Goal: Information Seeking & Learning: Learn about a topic

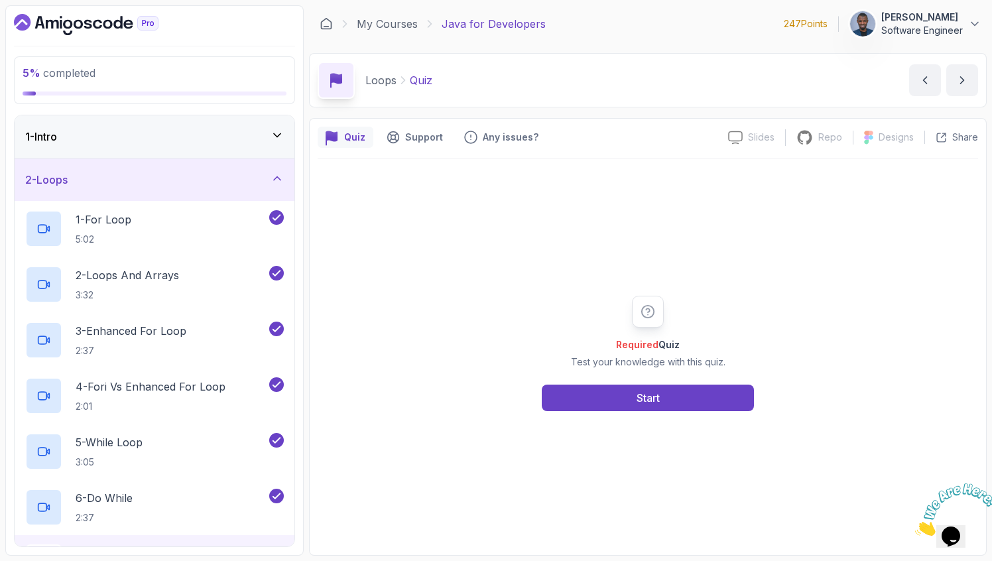
scroll to position [189, 0]
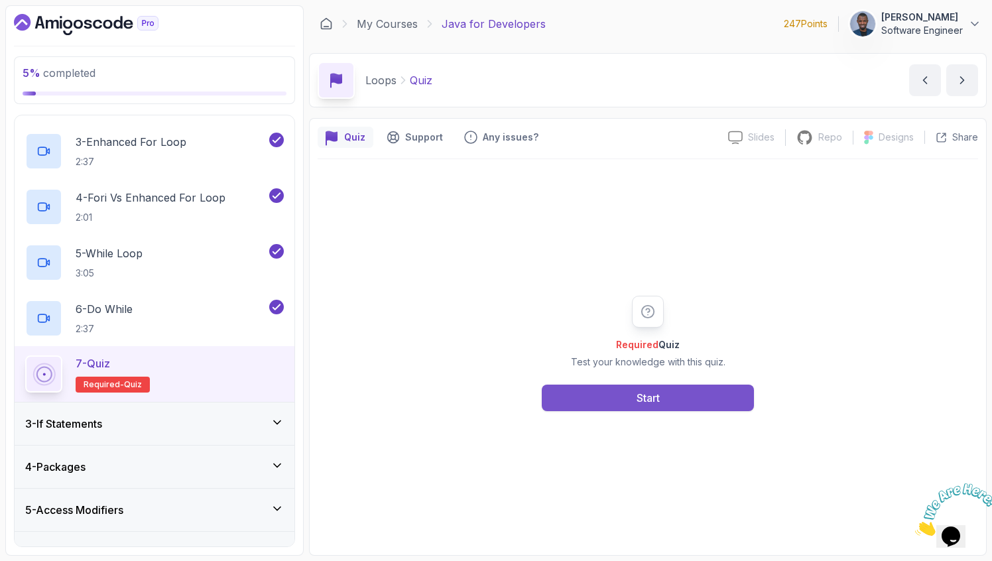
click at [614, 398] on button "Start" at bounding box center [648, 397] width 212 height 27
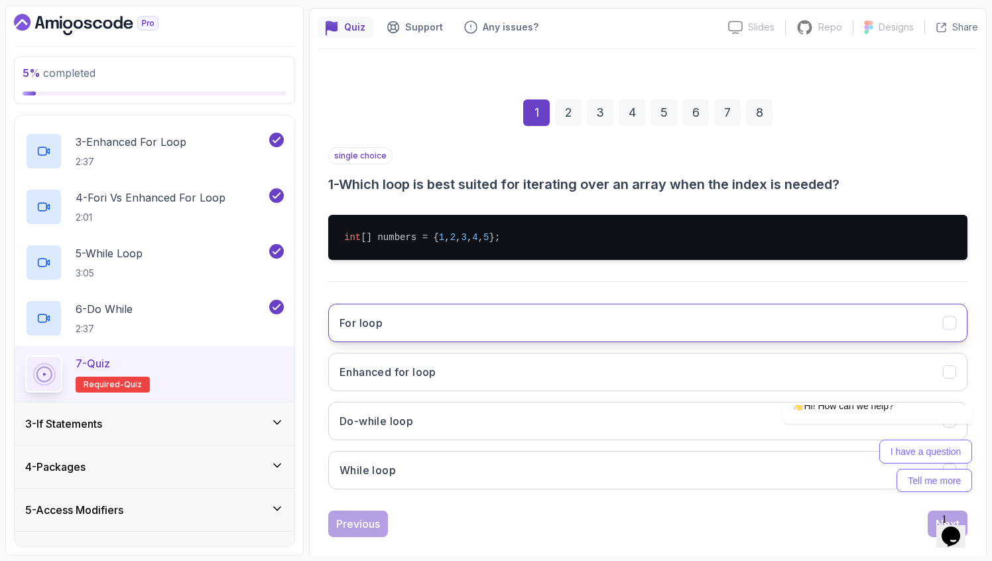
scroll to position [129, 0]
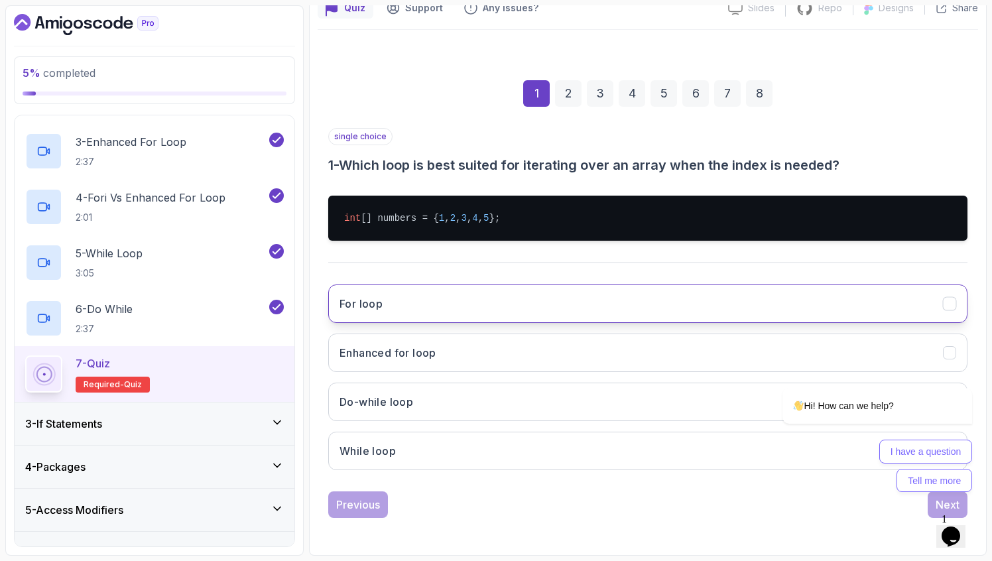
click at [434, 296] on button "For loop" at bounding box center [647, 303] width 639 height 38
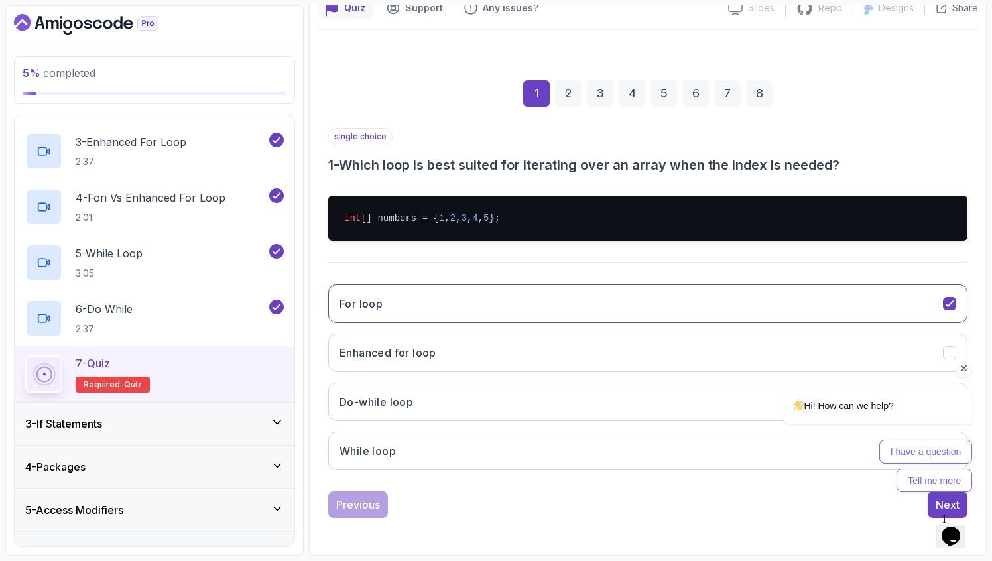
click at [965, 367] on icon "Chat attention grabber" at bounding box center [964, 369] width 12 height 12
click at [915, 526] on icon "Close" at bounding box center [915, 531] width 0 height 11
click at [944, 495] on button "Next" at bounding box center [947, 504] width 40 height 27
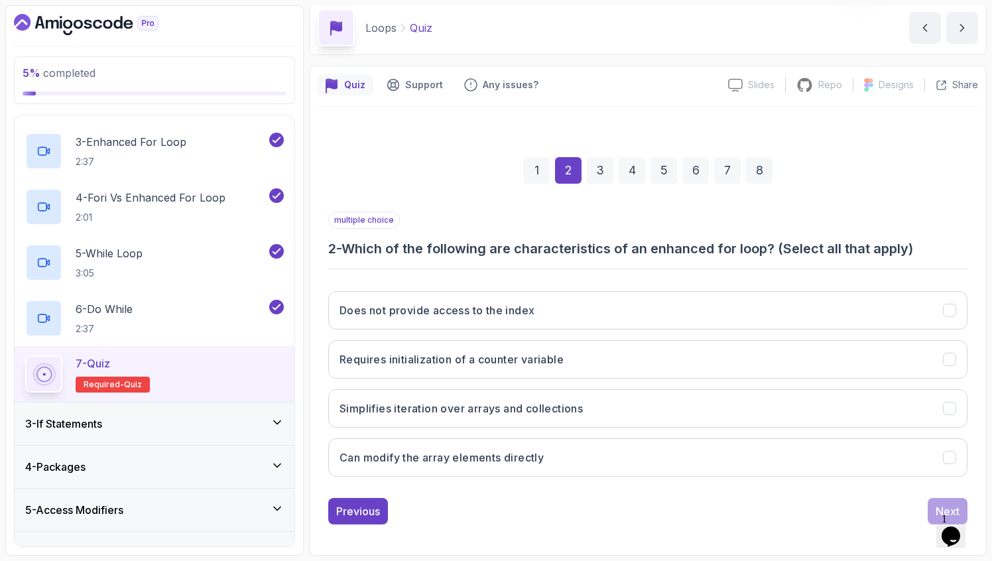
scroll to position [52, 0]
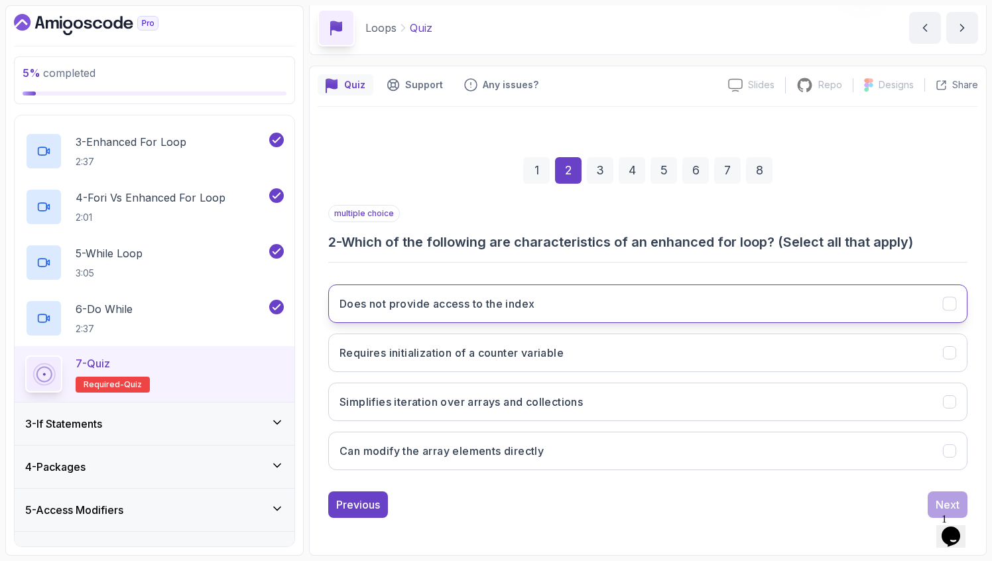
click at [464, 300] on h3 "Does not provide access to the index" at bounding box center [436, 304] width 195 height 16
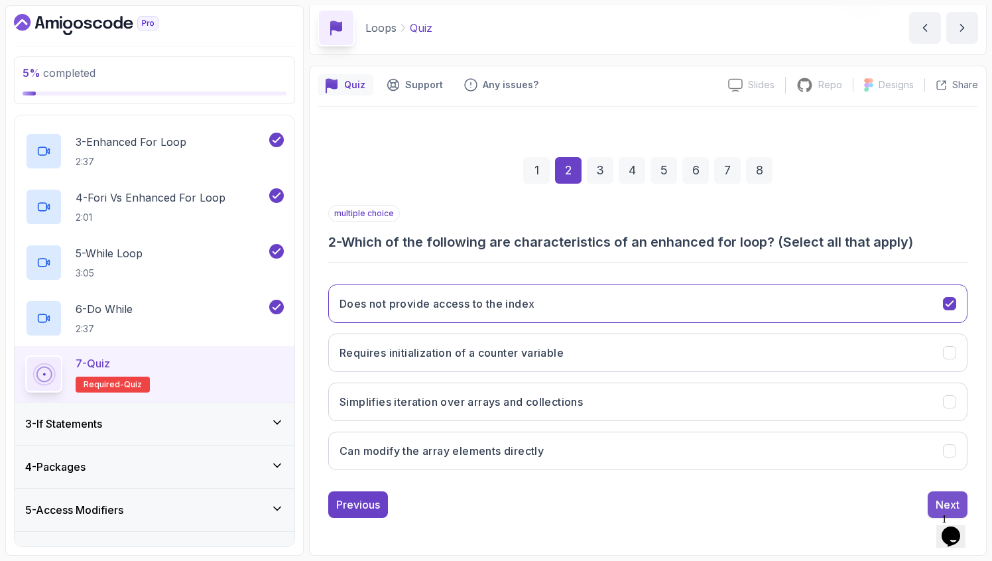
click at [944, 500] on div "Next" at bounding box center [947, 505] width 24 height 16
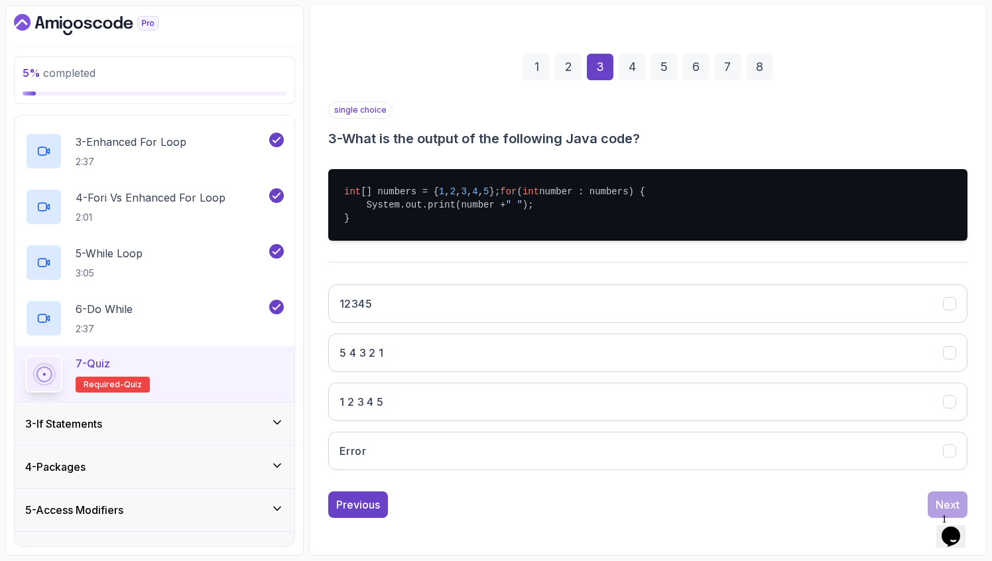
scroll to position [169, 0]
click at [383, 404] on h3 "1 2 3 4 5" at bounding box center [361, 402] width 44 height 16
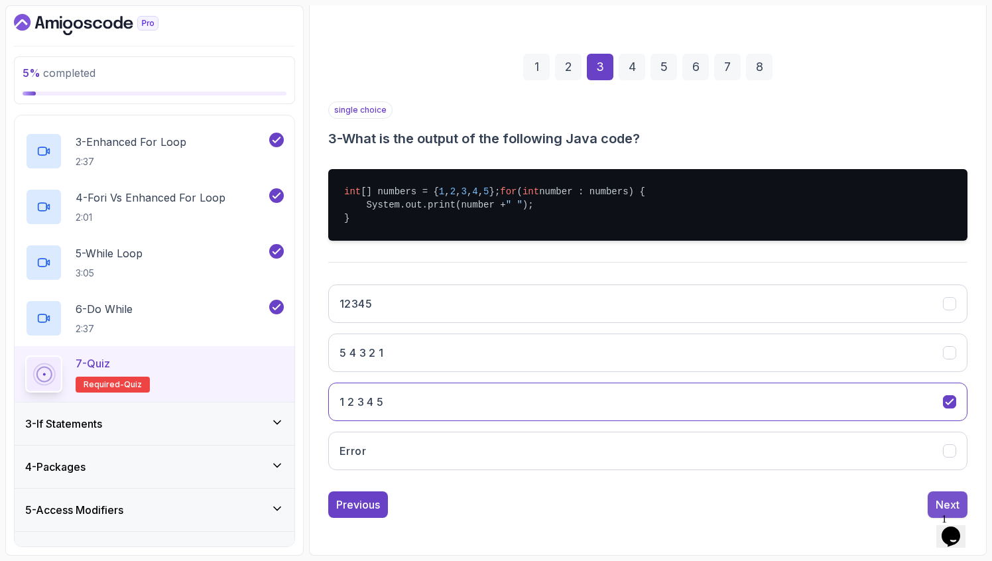
click at [939, 500] on div "Next" at bounding box center [947, 505] width 24 height 16
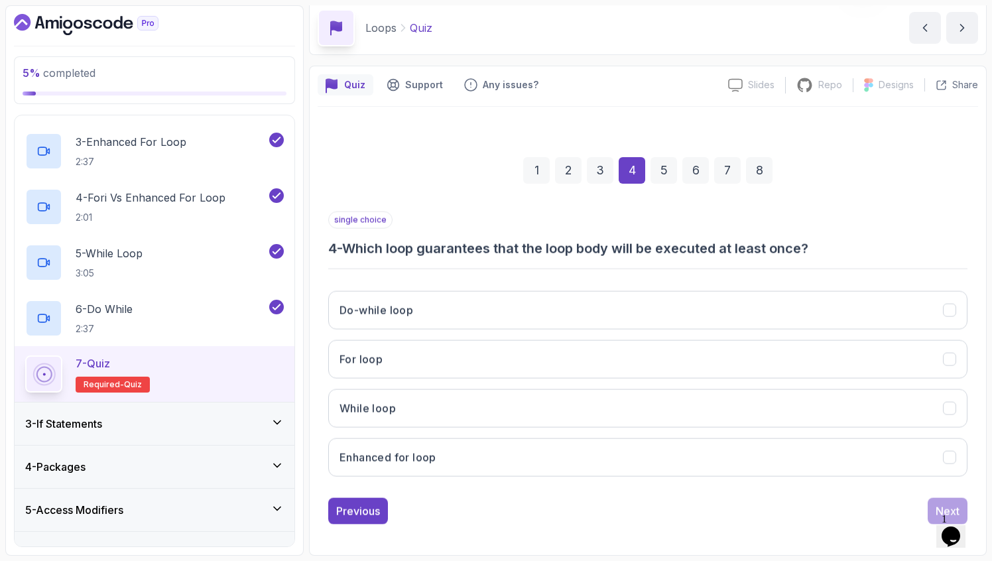
scroll to position [52, 0]
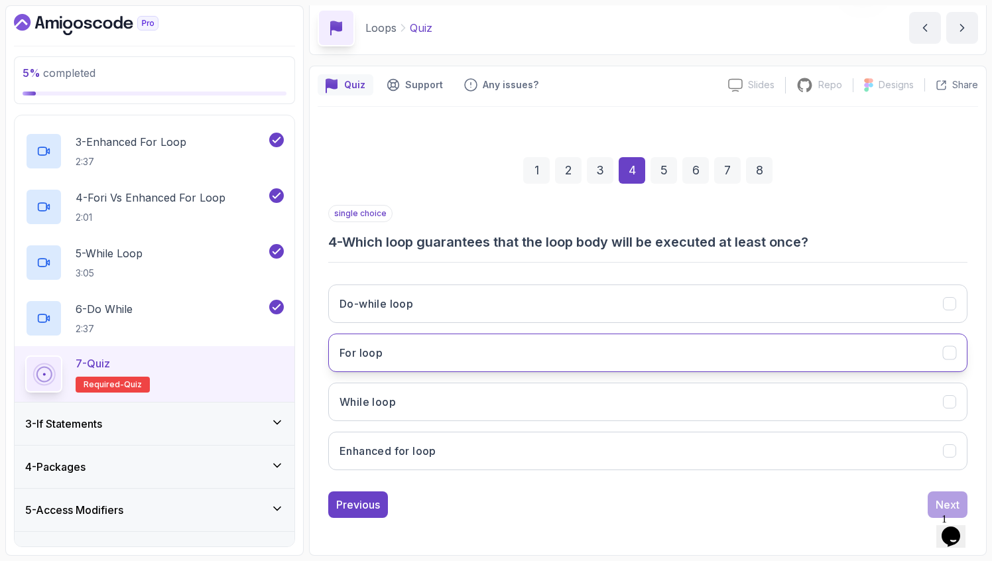
click at [476, 357] on button "For loop" at bounding box center [647, 352] width 639 height 38
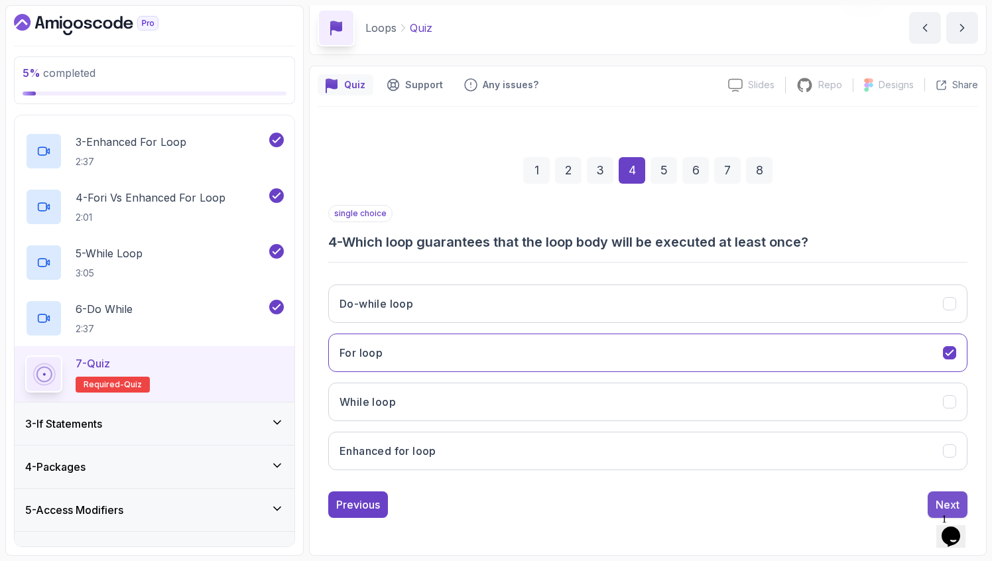
click at [937, 498] on div "Next" at bounding box center [947, 505] width 24 height 16
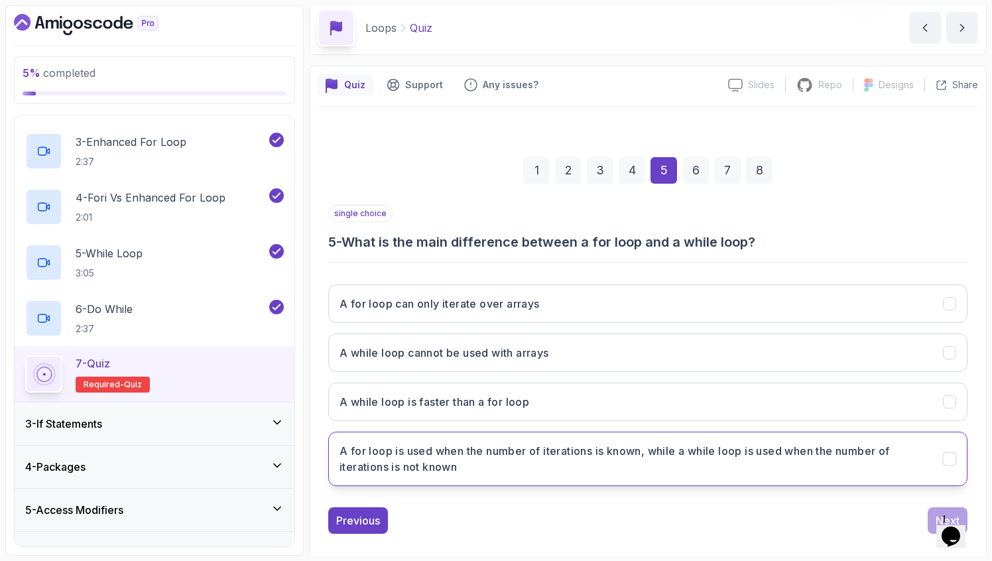
click at [415, 447] on h3 "A for loop is used when the number of iterations is known, while a while loop i…" at bounding box center [632, 459] width 587 height 32
click at [933, 514] on button "Next" at bounding box center [947, 520] width 40 height 27
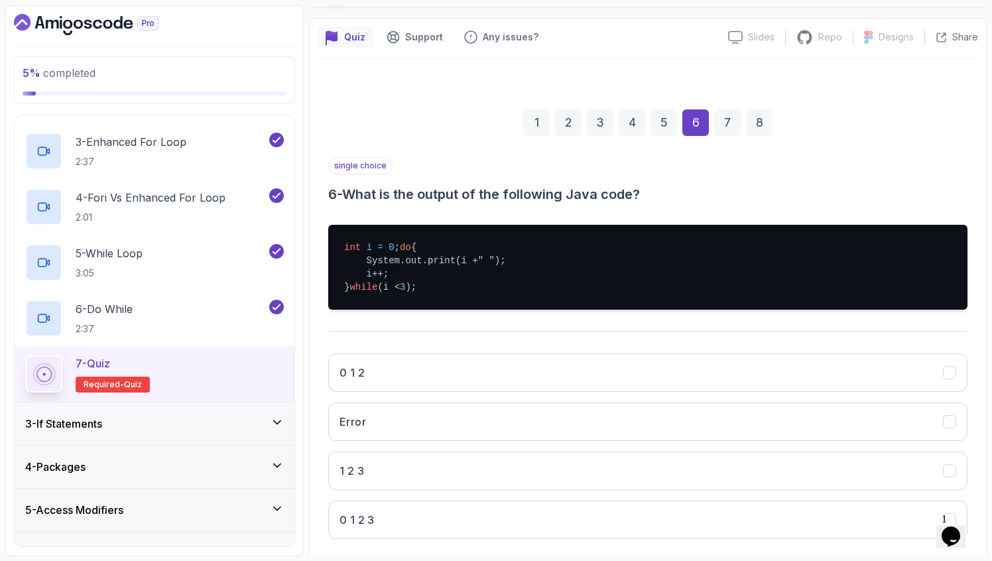
scroll to position [109, 0]
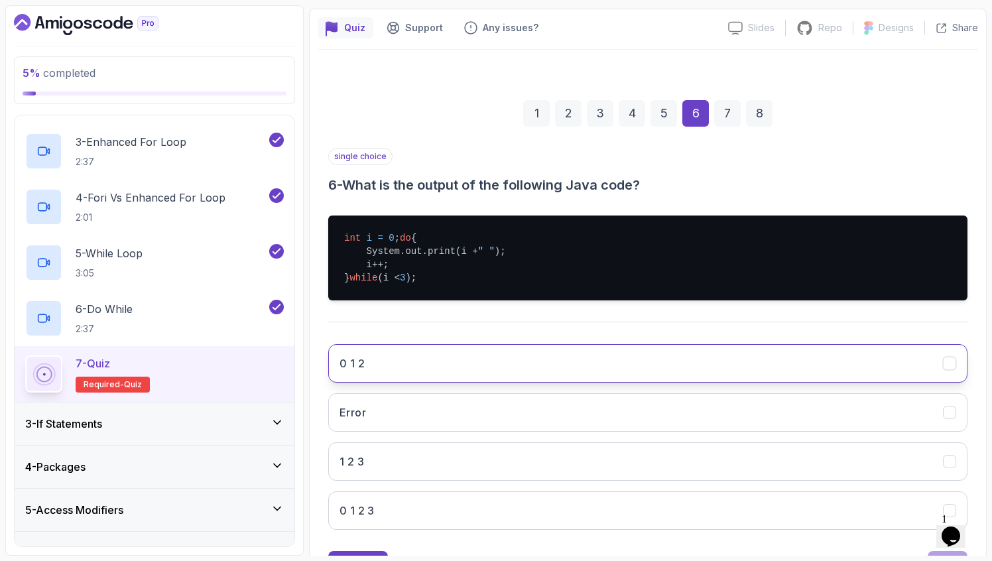
click at [394, 376] on button "0 1 2" at bounding box center [647, 363] width 639 height 38
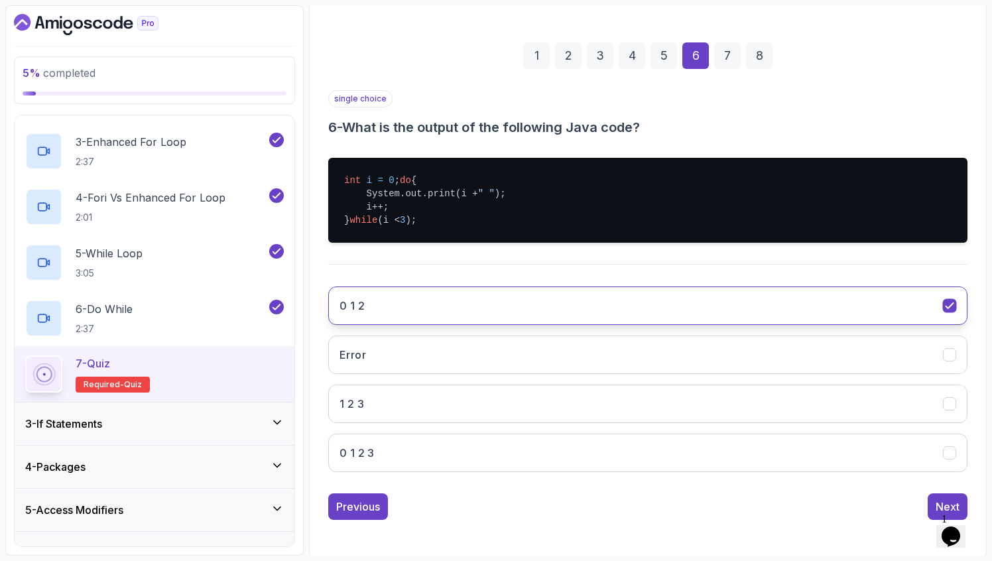
scroll to position [182, 0]
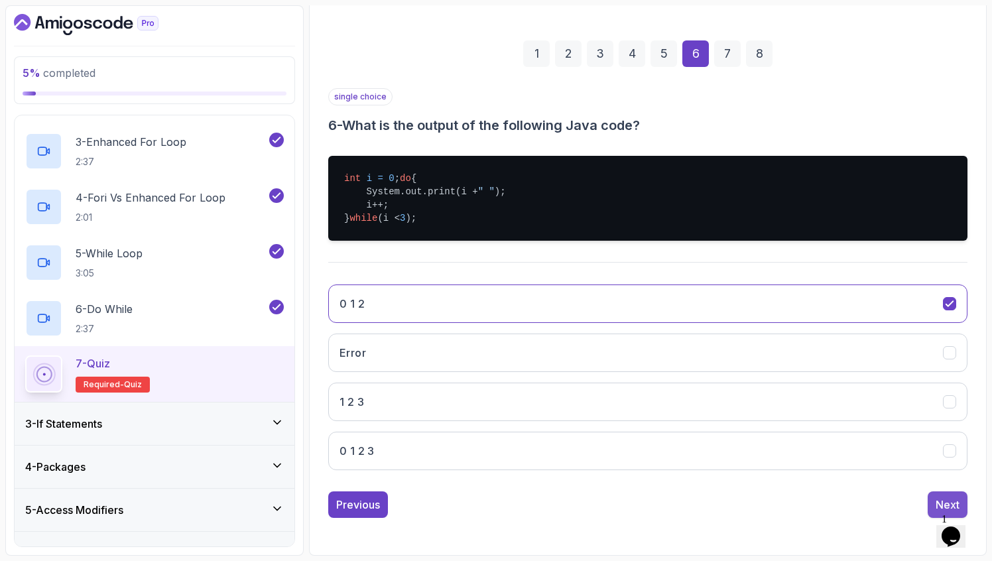
click at [936, 499] on div "Next" at bounding box center [947, 505] width 24 height 16
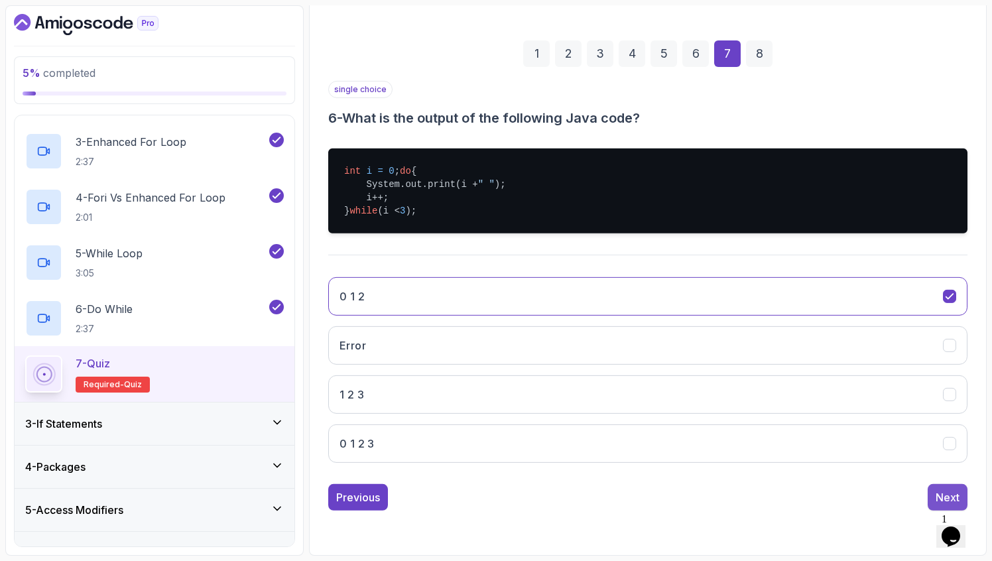
scroll to position [52, 0]
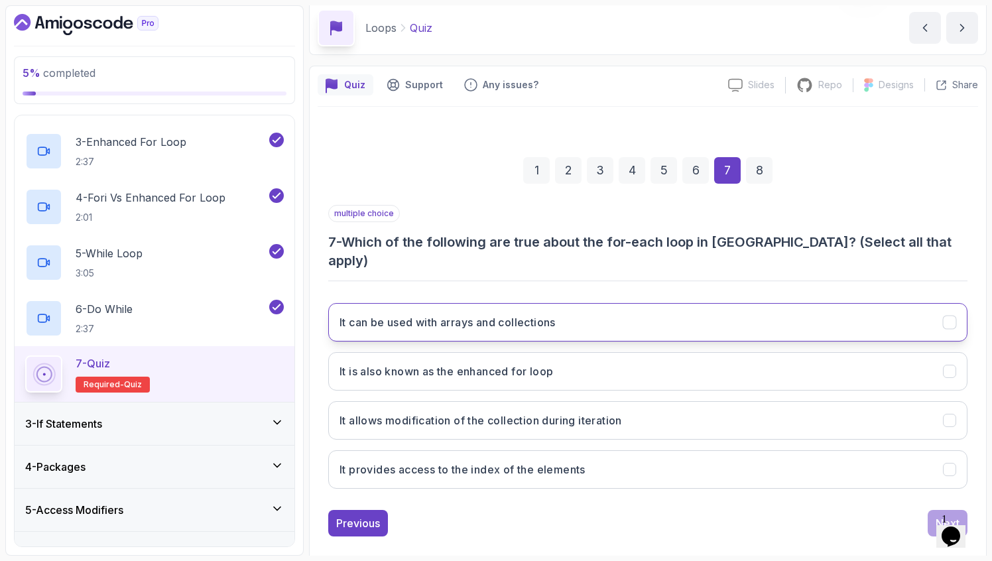
click at [520, 314] on h3 "It can be used with arrays and collections" at bounding box center [447, 322] width 216 height 16
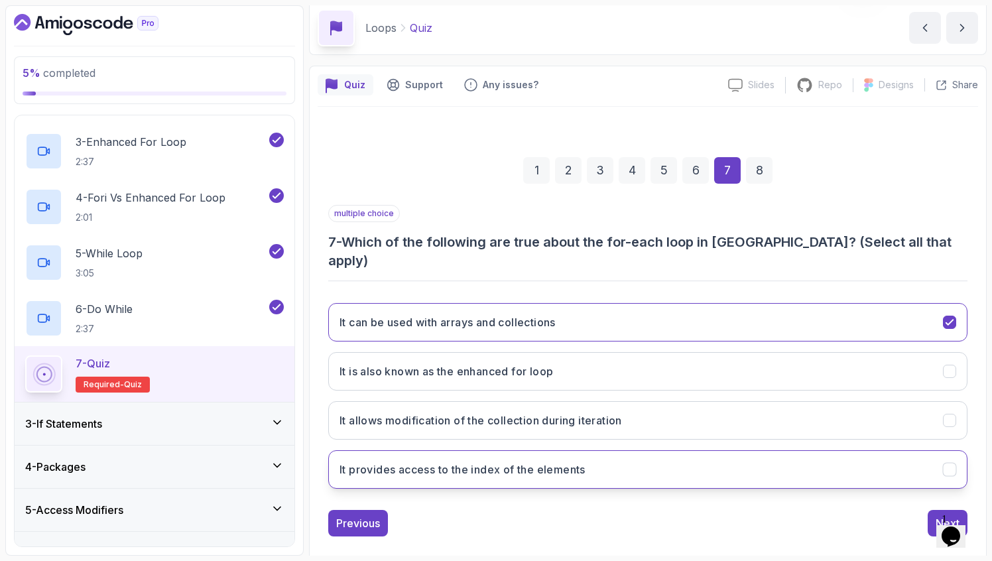
click at [505, 450] on button "It provides access to the index of the elements" at bounding box center [647, 469] width 639 height 38
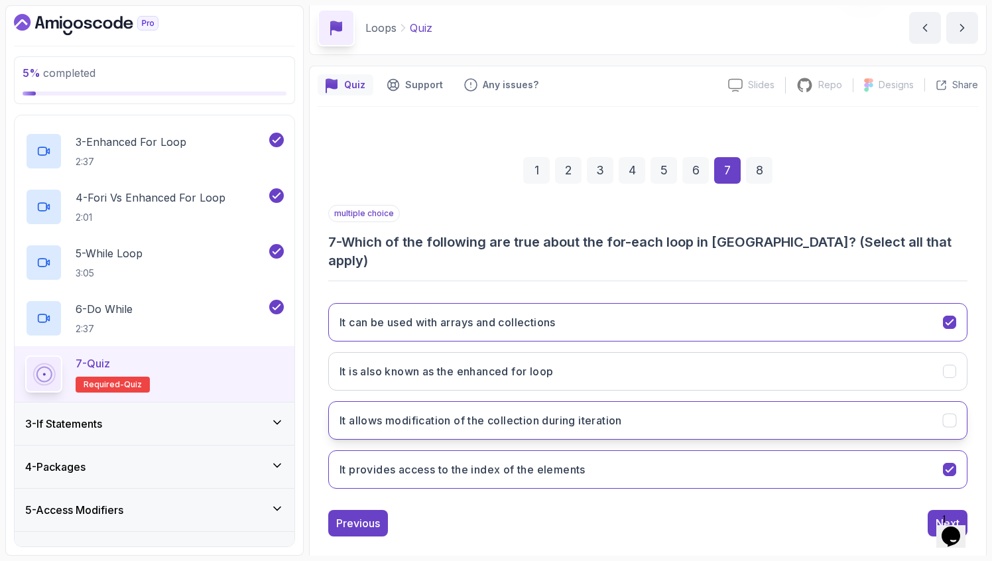
click at [467, 412] on h3 "It allows modification of the collection during iteration" at bounding box center [480, 420] width 282 height 16
click at [935, 510] on button "Next" at bounding box center [947, 523] width 40 height 27
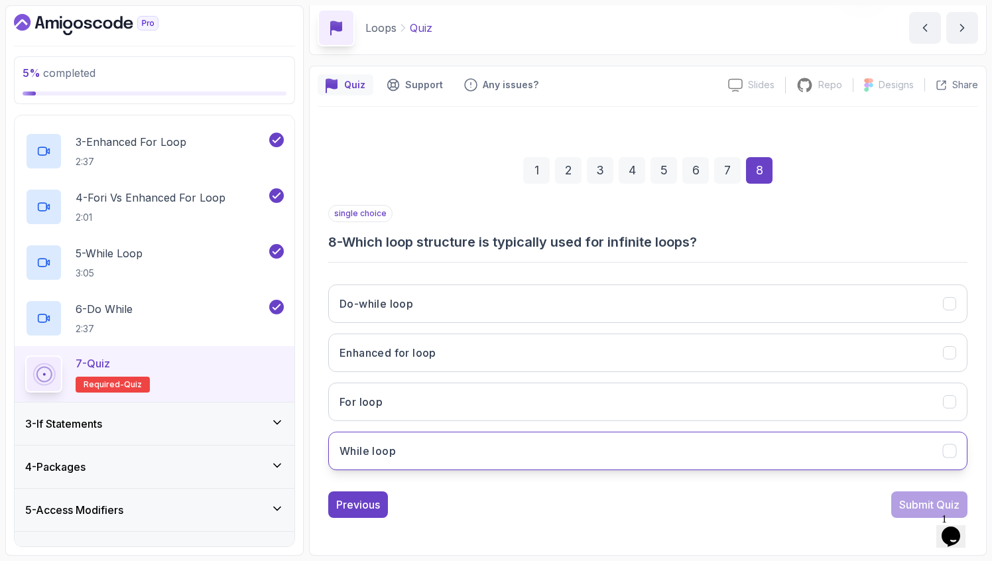
click at [438, 443] on button "While loop" at bounding box center [647, 451] width 639 height 38
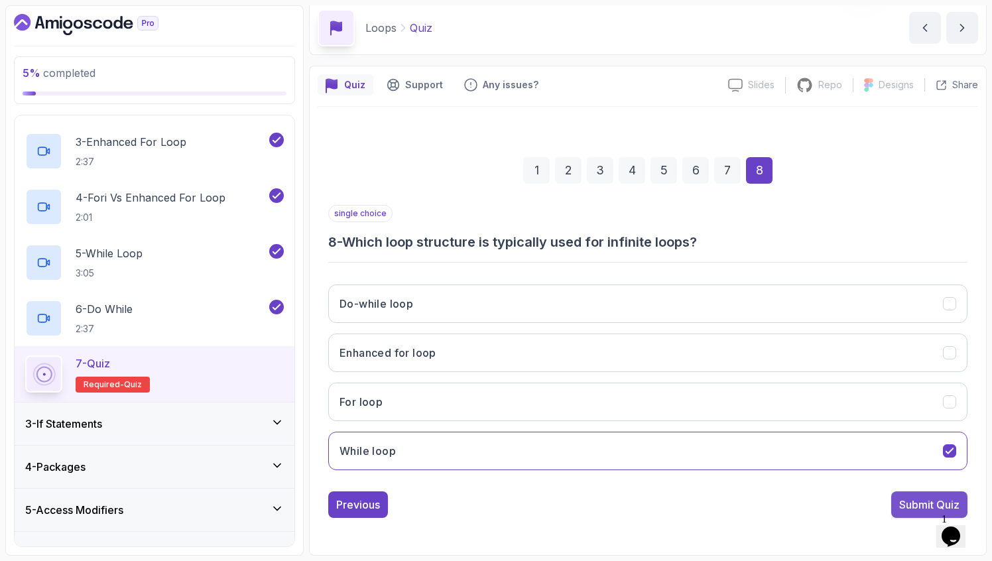
click at [904, 505] on div "Submit Quiz" at bounding box center [929, 505] width 60 height 16
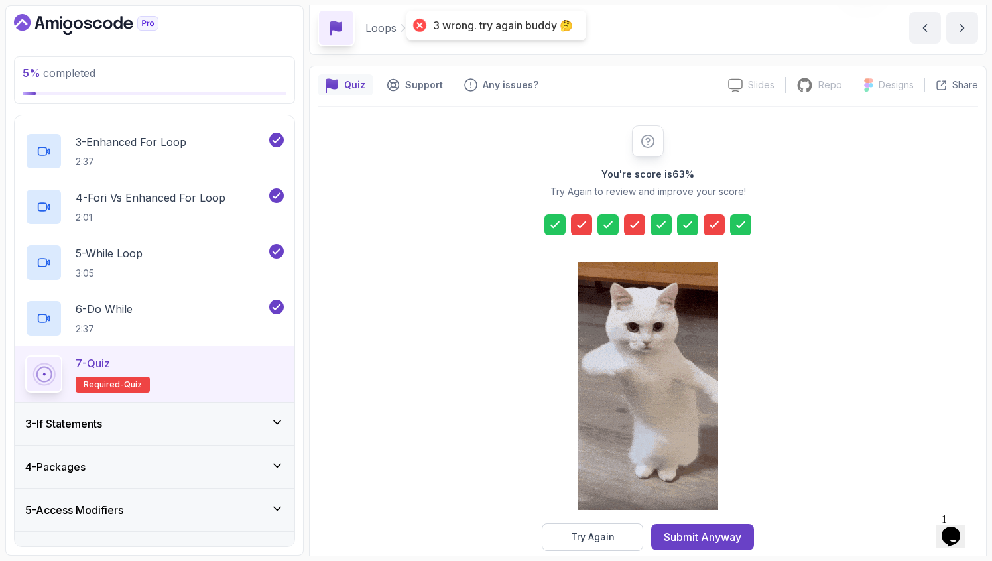
scroll to position [75, 0]
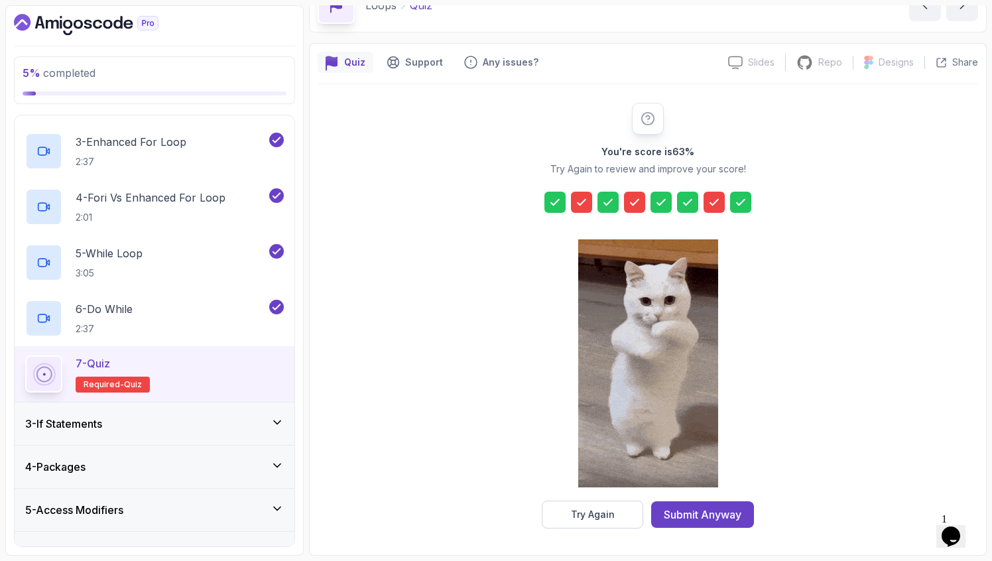
click at [646, 119] on icon at bounding box center [647, 118] width 15 height 15
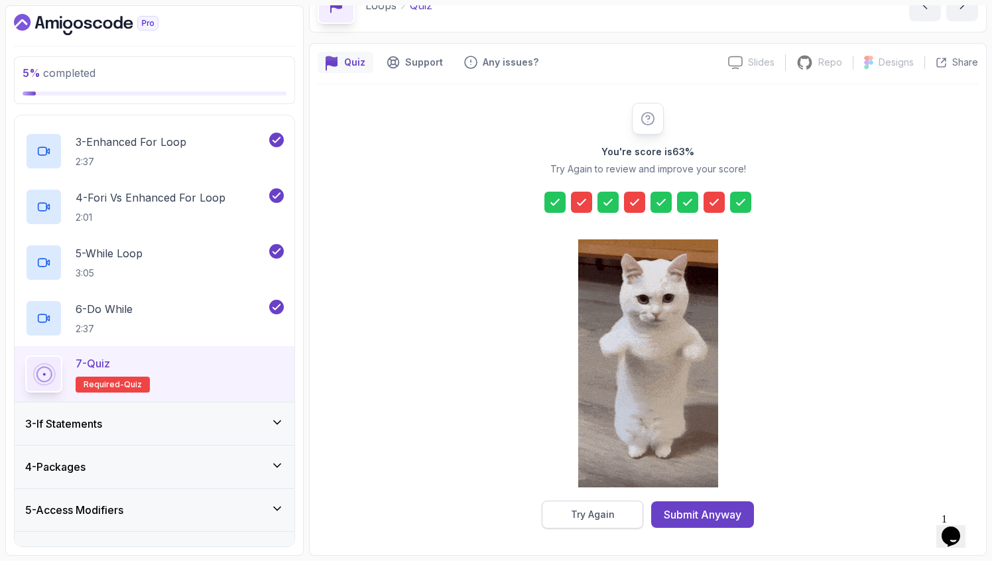
click at [598, 514] on div "Try Again" at bounding box center [593, 514] width 44 height 13
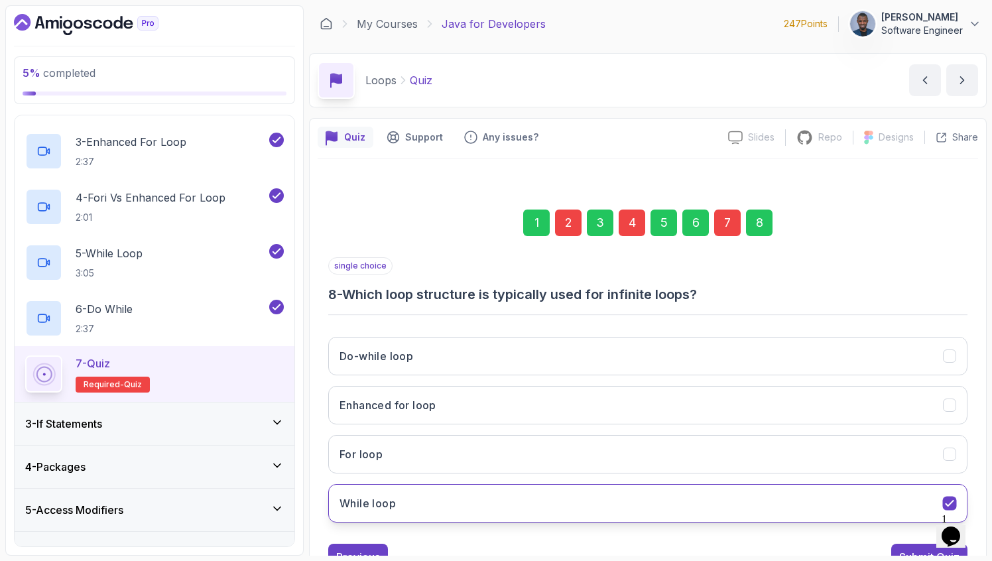
scroll to position [52, 0]
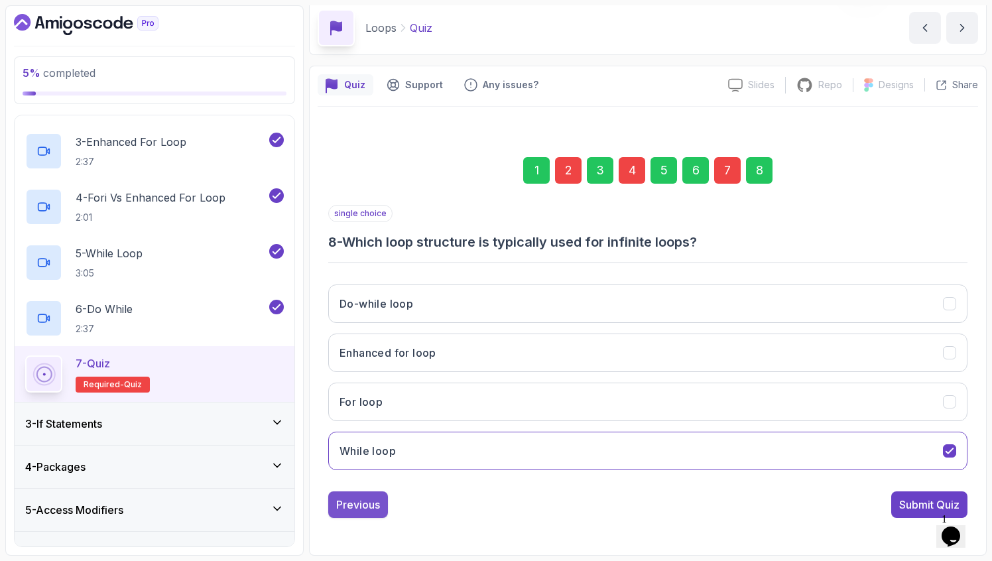
click at [372, 503] on div "Previous" at bounding box center [358, 505] width 44 height 16
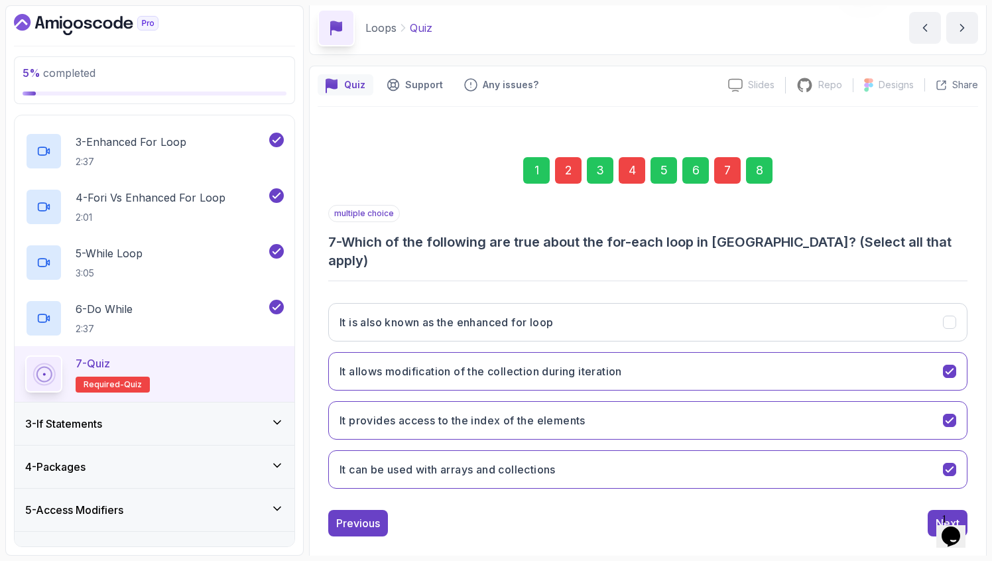
click at [372, 515] on div "Previous" at bounding box center [358, 523] width 44 height 16
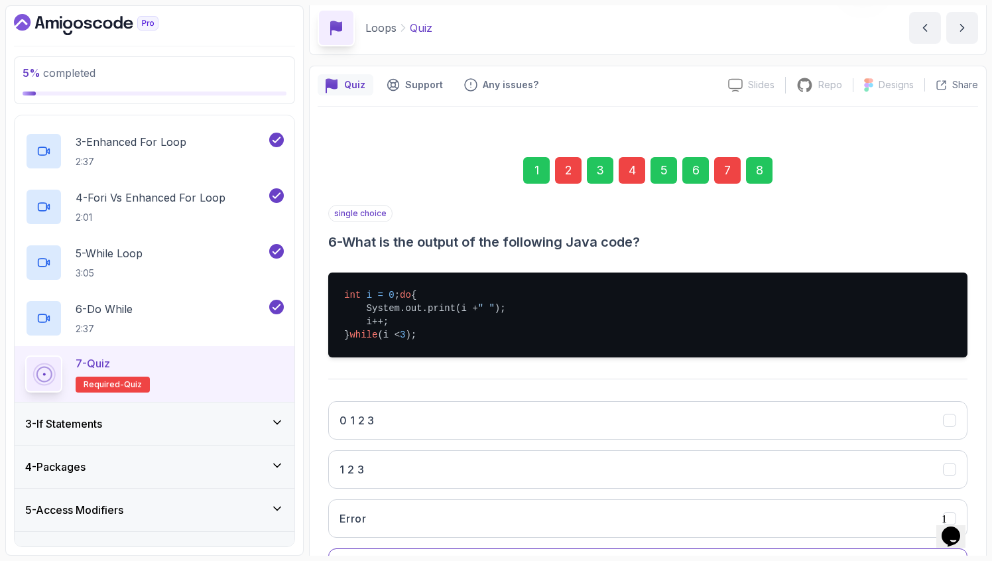
click at [372, 503] on div "0 1 2 3 1 2 3 Error 0 1 2" at bounding box center [647, 493] width 639 height 207
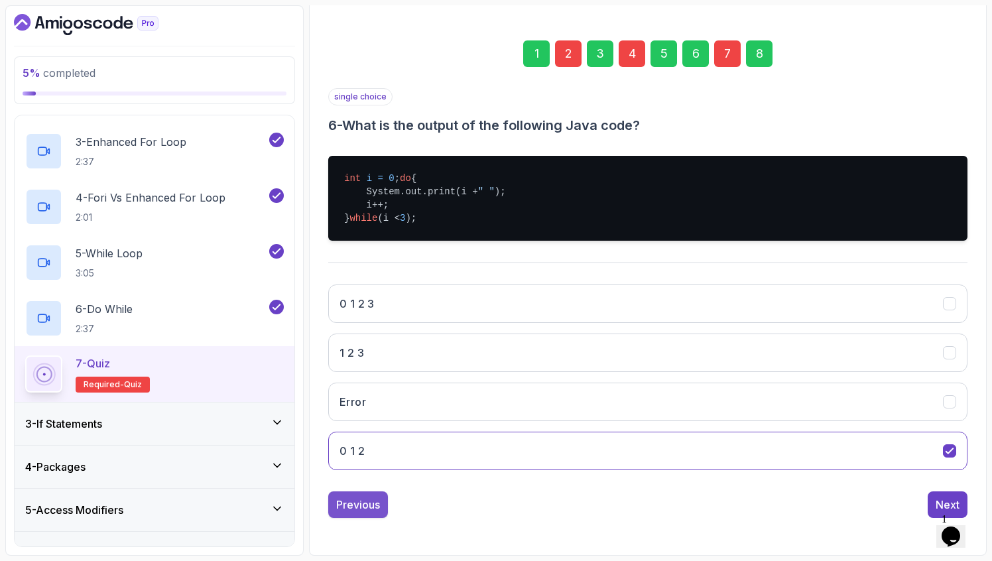
click at [353, 505] on div "Previous" at bounding box center [358, 505] width 44 height 16
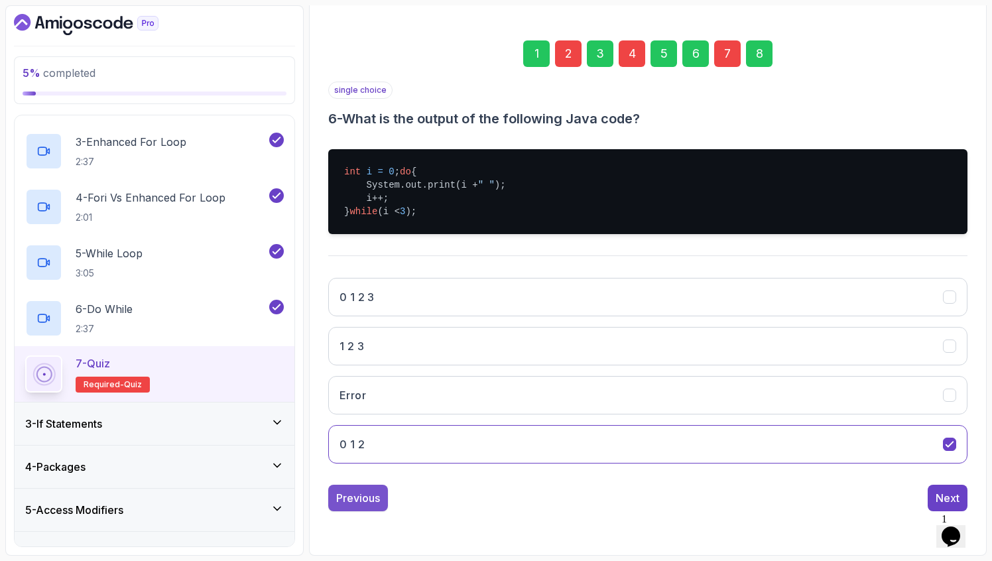
scroll to position [68, 0]
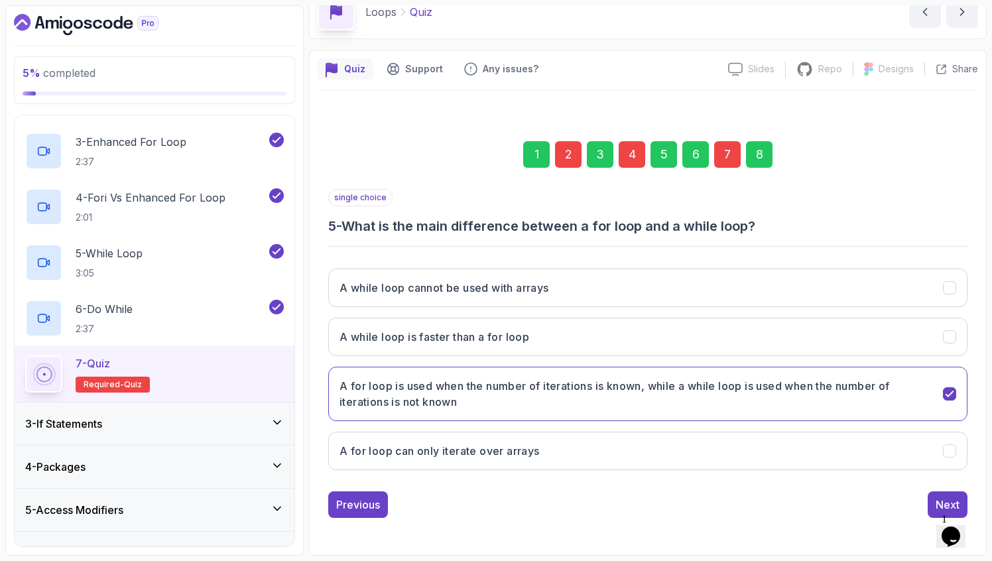
click at [353, 505] on div "Previous" at bounding box center [358, 505] width 44 height 16
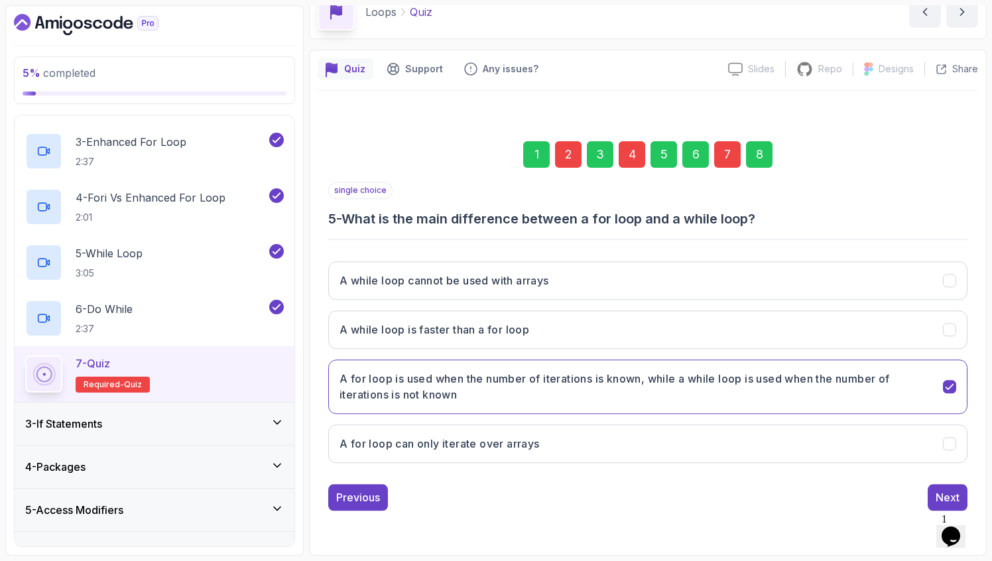
scroll to position [52, 0]
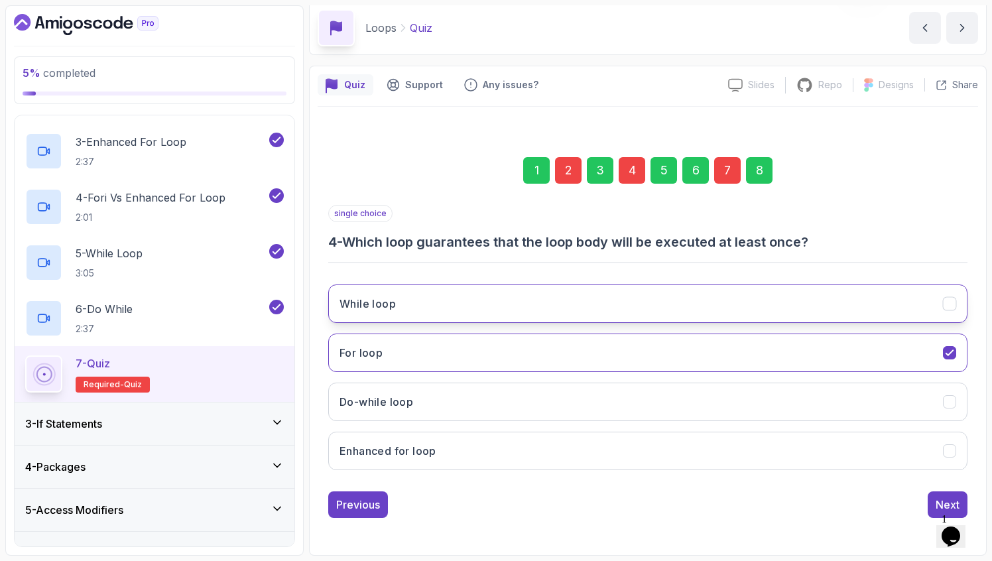
click at [403, 311] on button "While loop" at bounding box center [647, 303] width 639 height 38
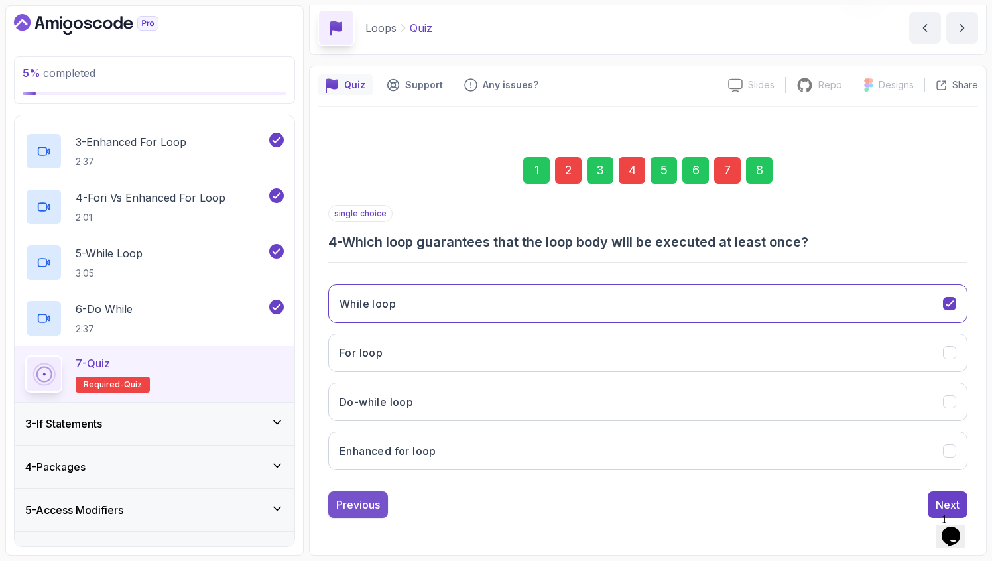
click at [364, 493] on button "Previous" at bounding box center [358, 504] width 60 height 27
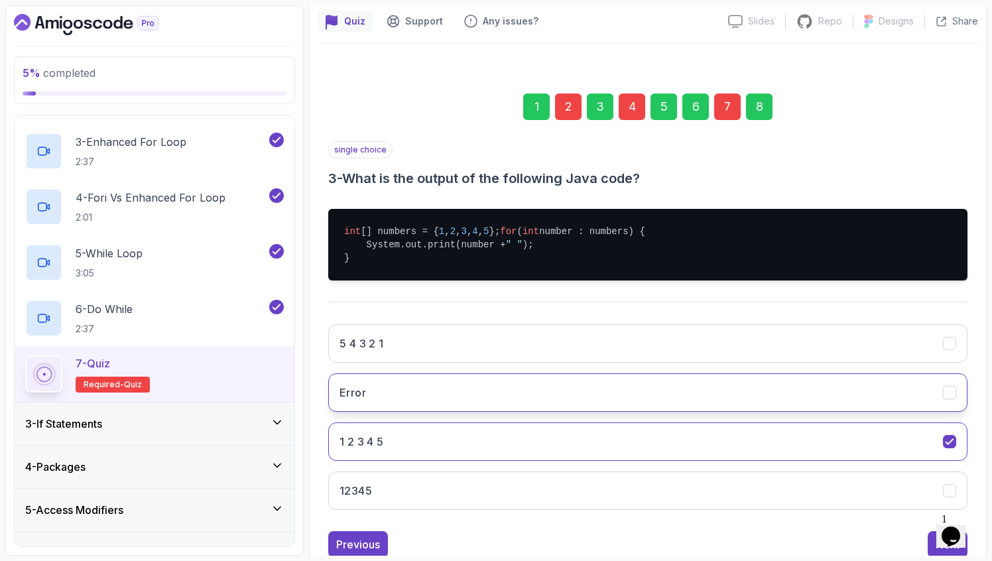
scroll to position [169, 0]
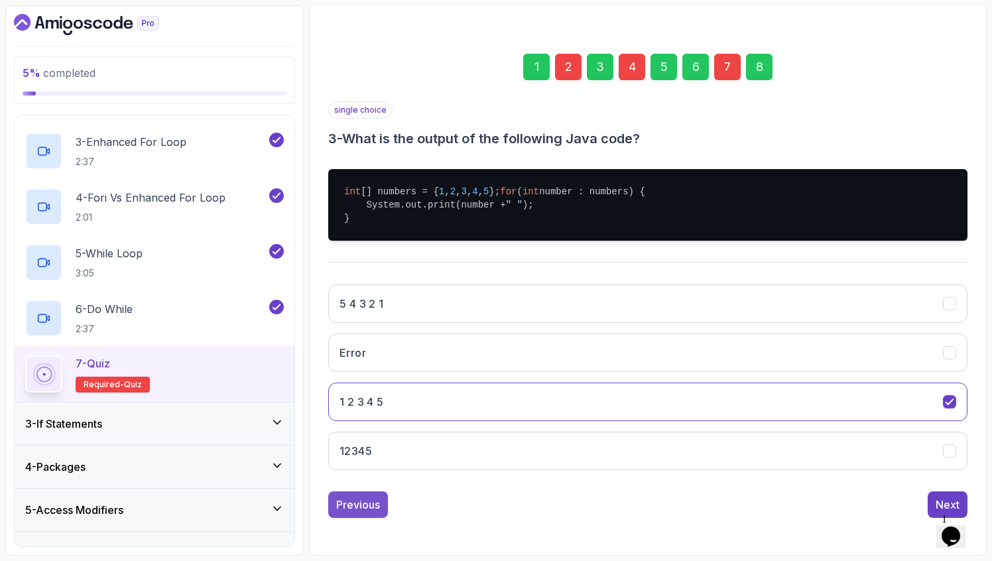
click at [356, 501] on div "Previous" at bounding box center [358, 505] width 44 height 16
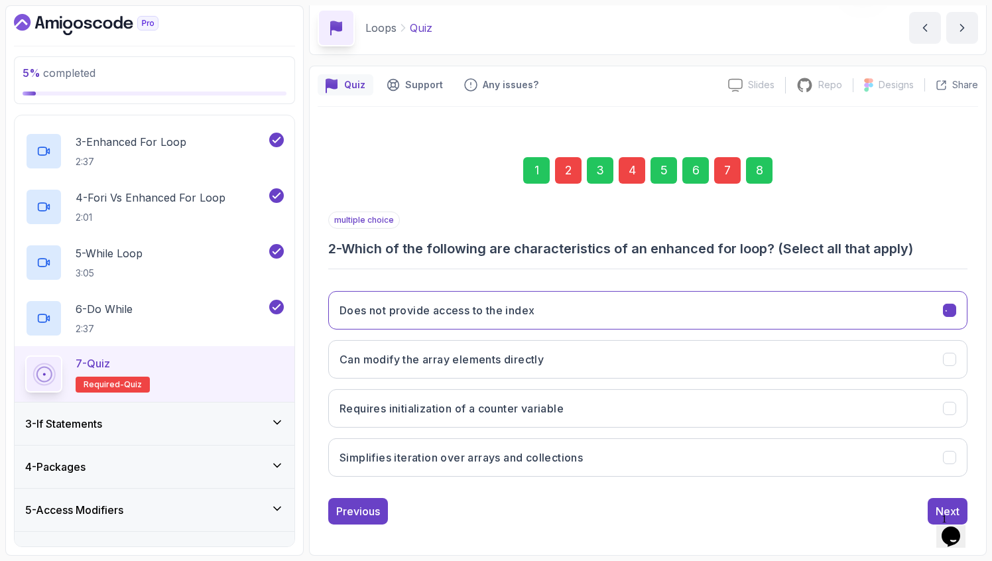
scroll to position [52, 0]
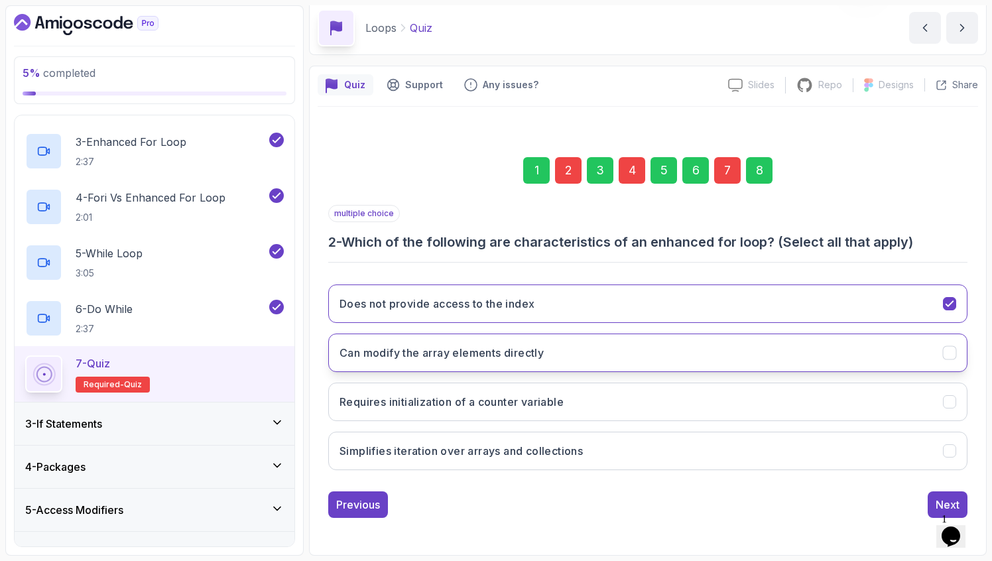
click at [428, 354] on h3 "Can modify the array elements directly" at bounding box center [441, 353] width 204 height 16
click at [938, 504] on div "Next" at bounding box center [947, 505] width 24 height 16
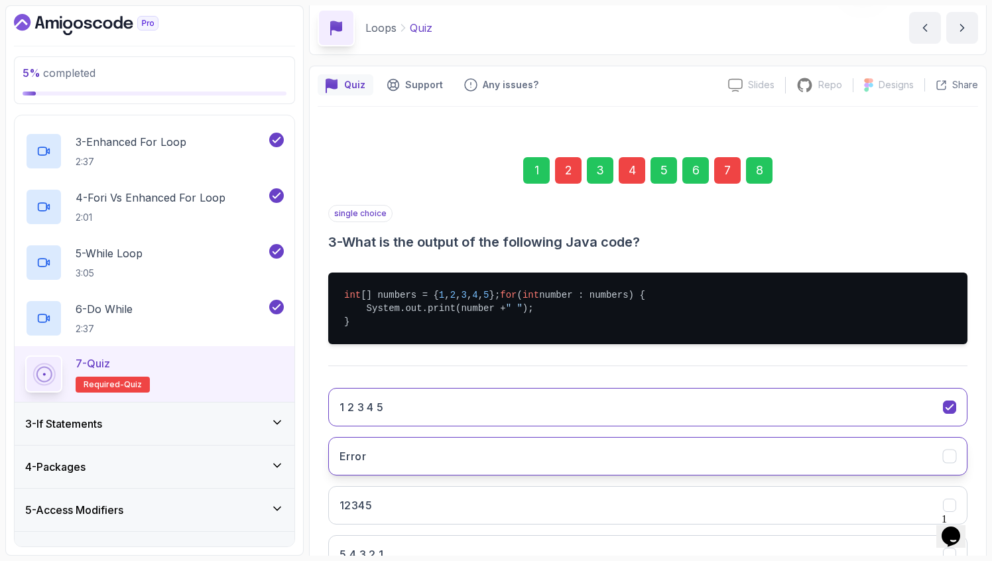
scroll to position [169, 0]
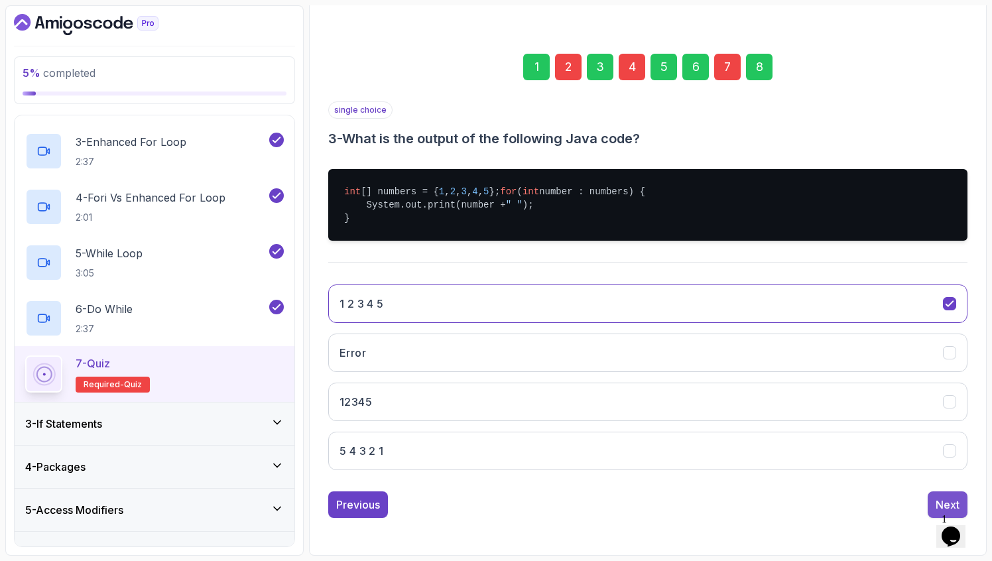
click at [937, 503] on div "Next" at bounding box center [947, 505] width 24 height 16
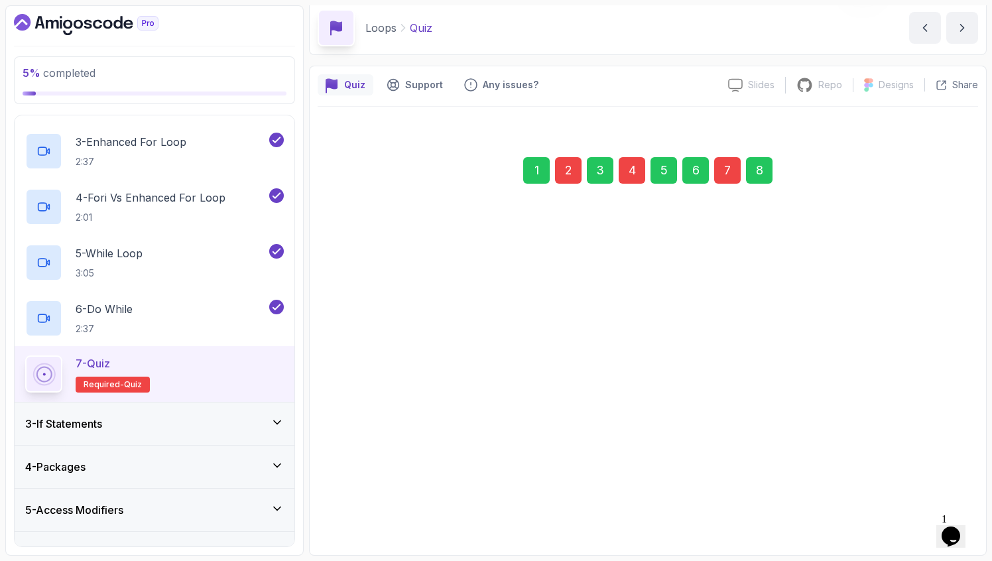
scroll to position [52, 0]
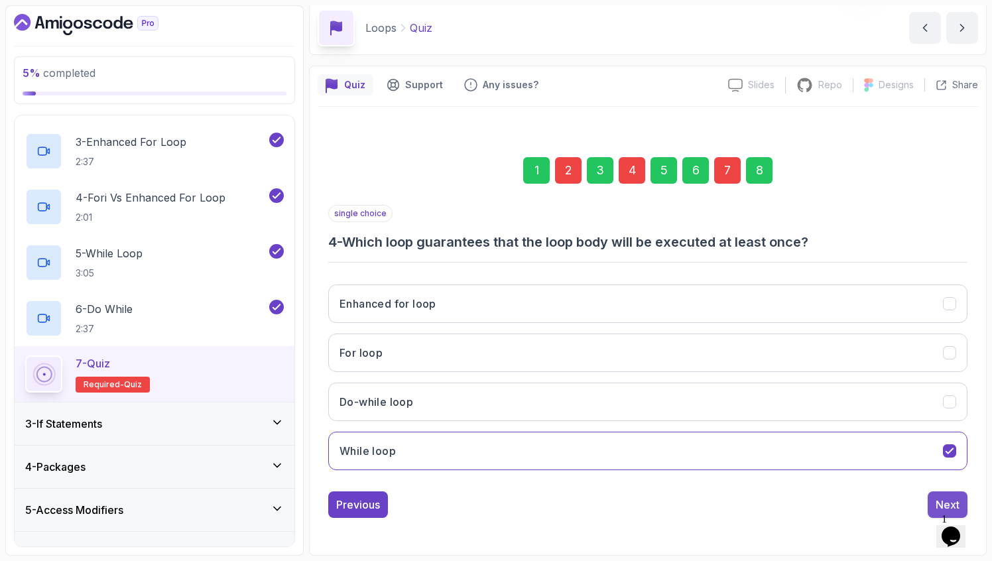
click at [942, 495] on button "Next" at bounding box center [947, 504] width 40 height 27
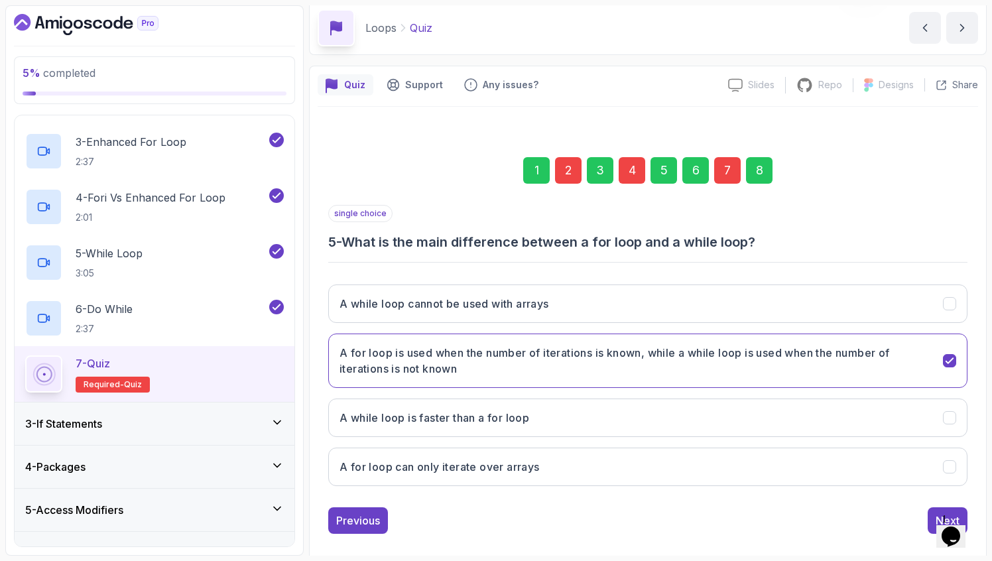
scroll to position [68, 0]
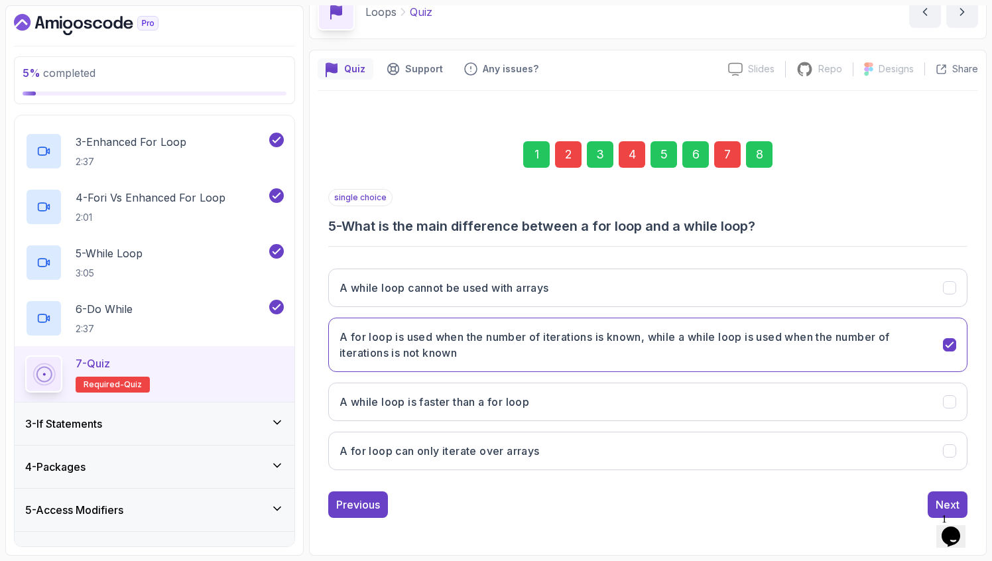
click at [942, 495] on button "Next" at bounding box center [947, 504] width 40 height 27
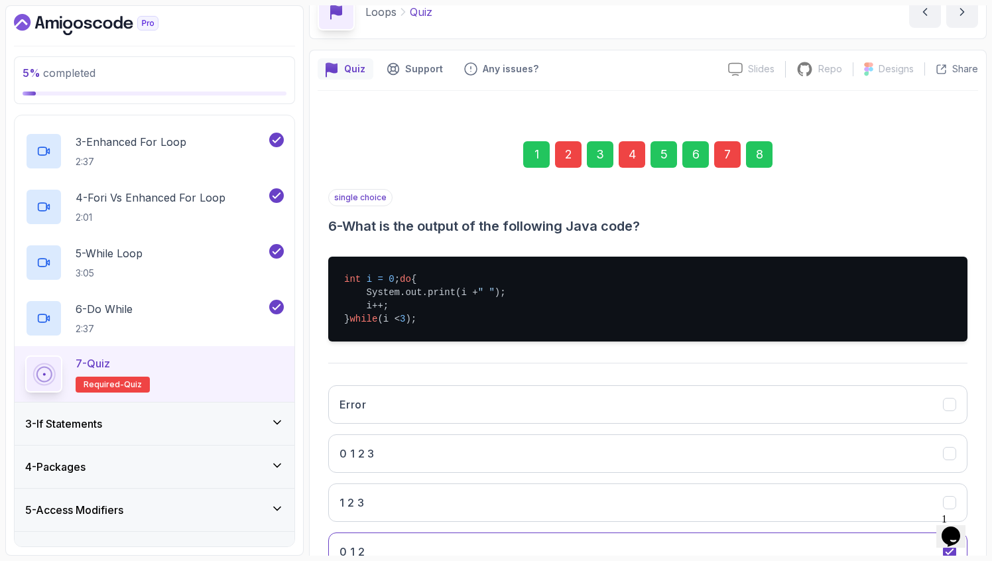
scroll to position [182, 0]
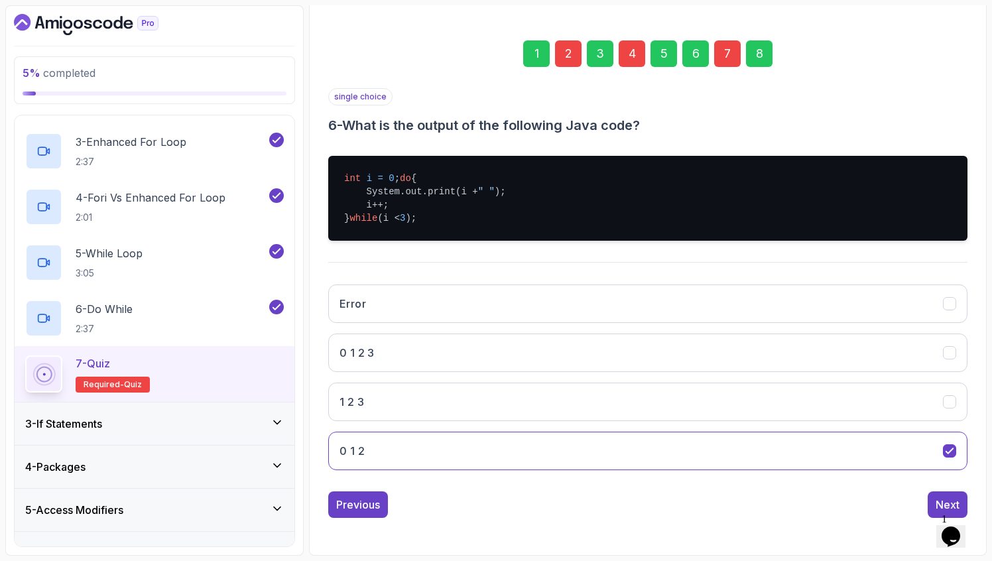
click at [942, 495] on button "Next" at bounding box center [947, 504] width 40 height 27
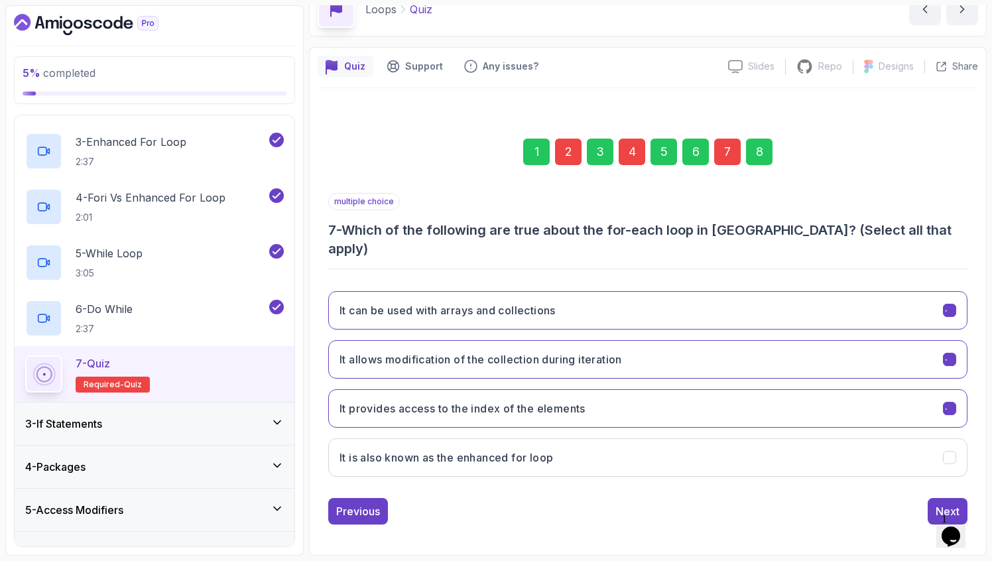
scroll to position [52, 0]
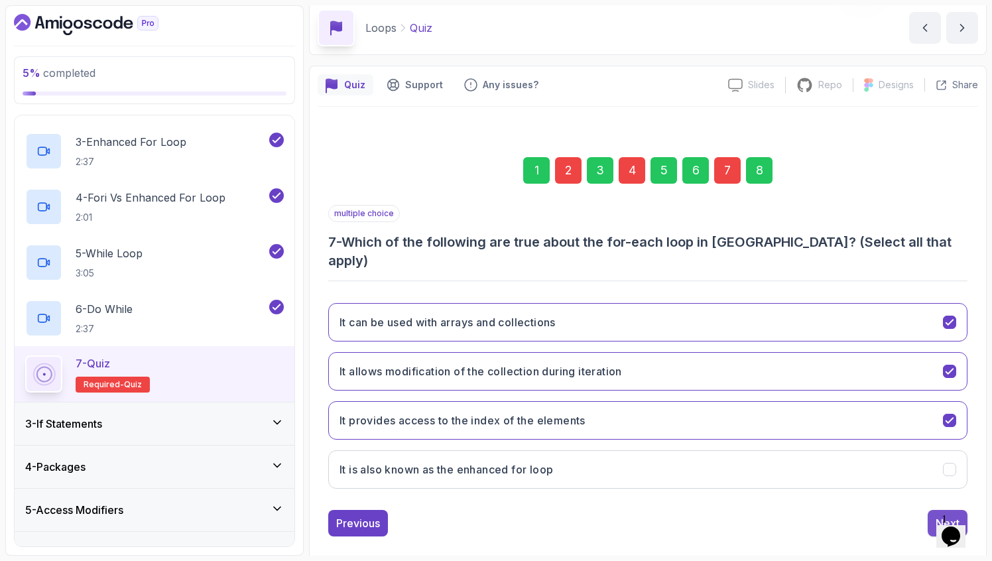
click at [935, 510] on button "Next" at bounding box center [947, 523] width 40 height 27
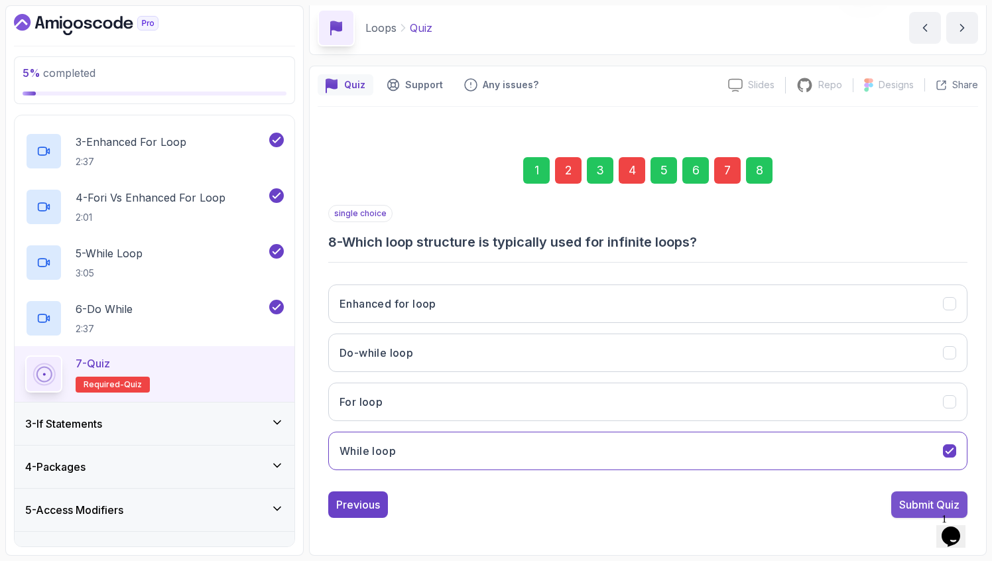
click at [906, 512] on div "Submit Quiz" at bounding box center [929, 505] width 60 height 16
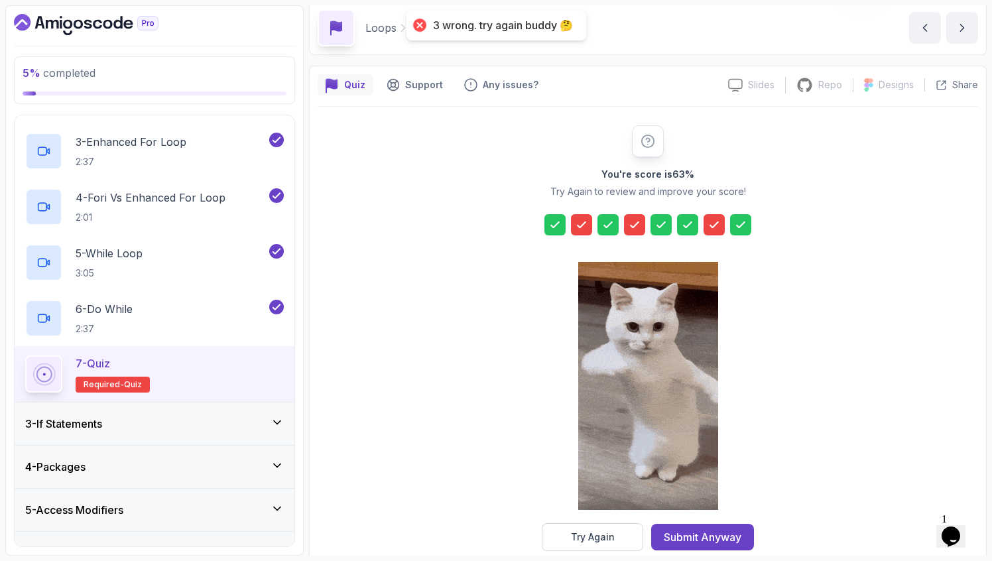
scroll to position [75, 0]
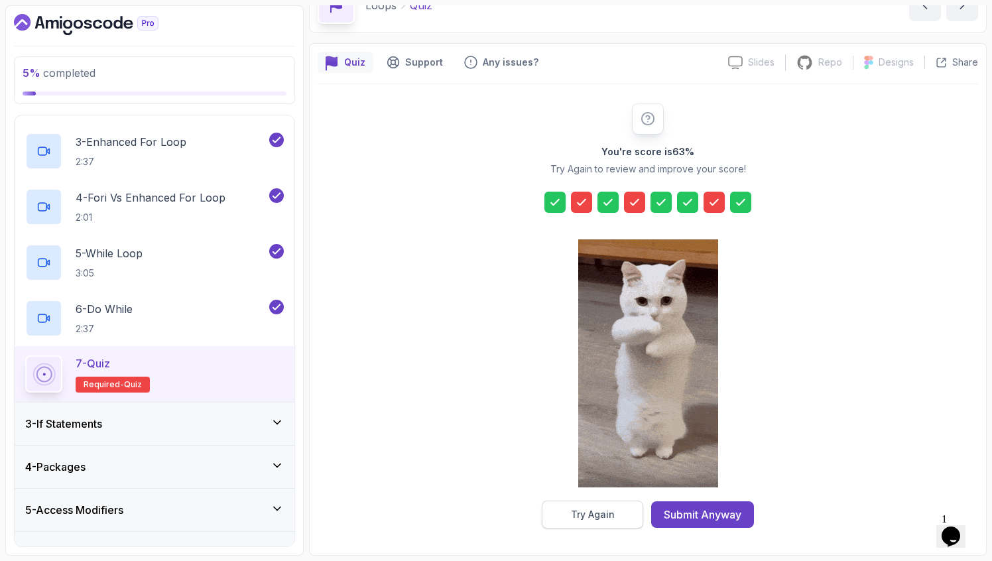
click at [576, 521] on button "Try Again" at bounding box center [592, 515] width 101 height 28
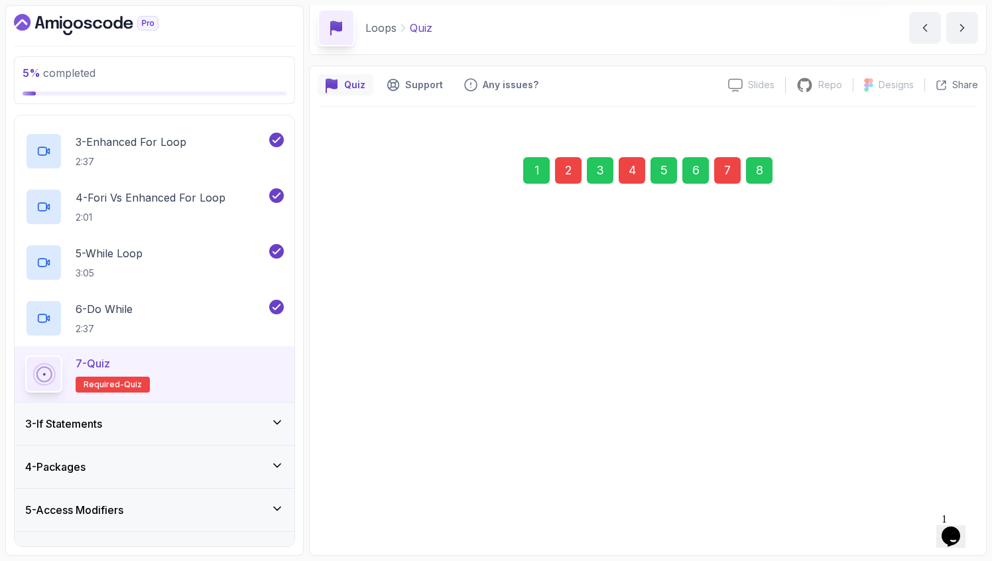
scroll to position [52, 0]
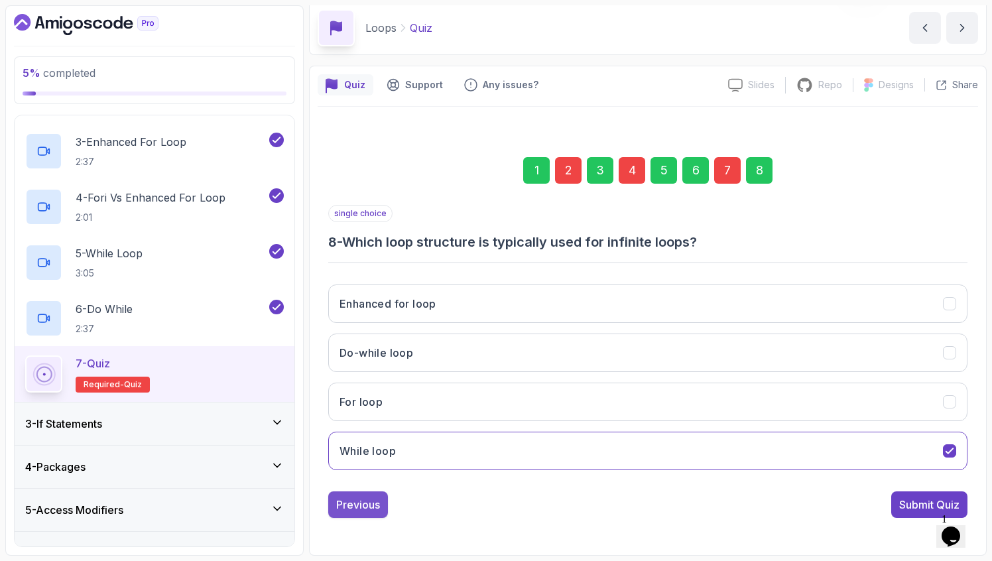
click at [363, 502] on div "Previous" at bounding box center [358, 505] width 44 height 16
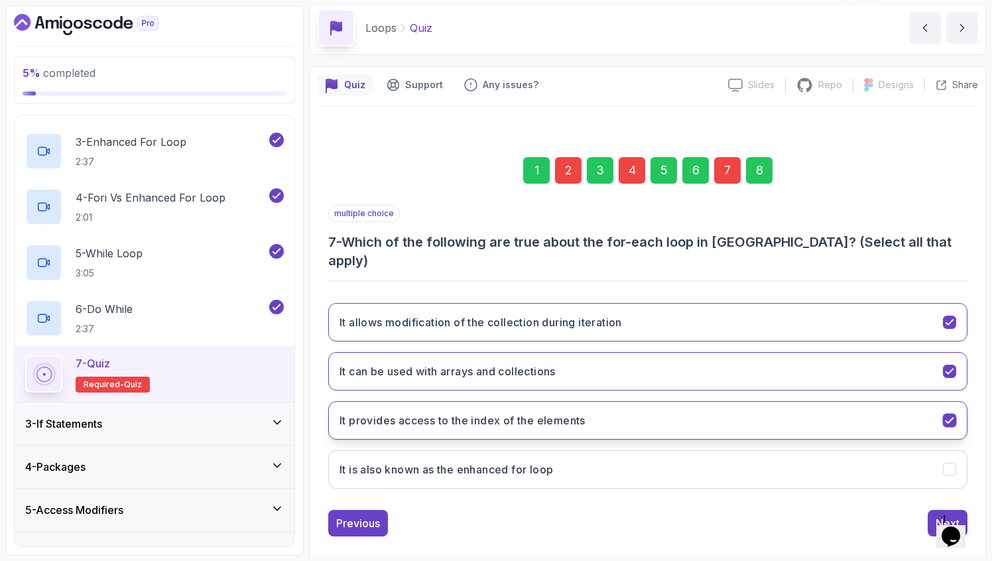
click at [454, 412] on h3 "It provides access to the index of the elements" at bounding box center [462, 420] width 246 height 16
click at [447, 363] on h3 "It can be used with arrays and collections" at bounding box center [447, 371] width 216 height 16
click at [441, 412] on h3 "It provides access to the index of the elements" at bounding box center [462, 420] width 246 height 16
click at [932, 510] on button "Next" at bounding box center [947, 523] width 40 height 27
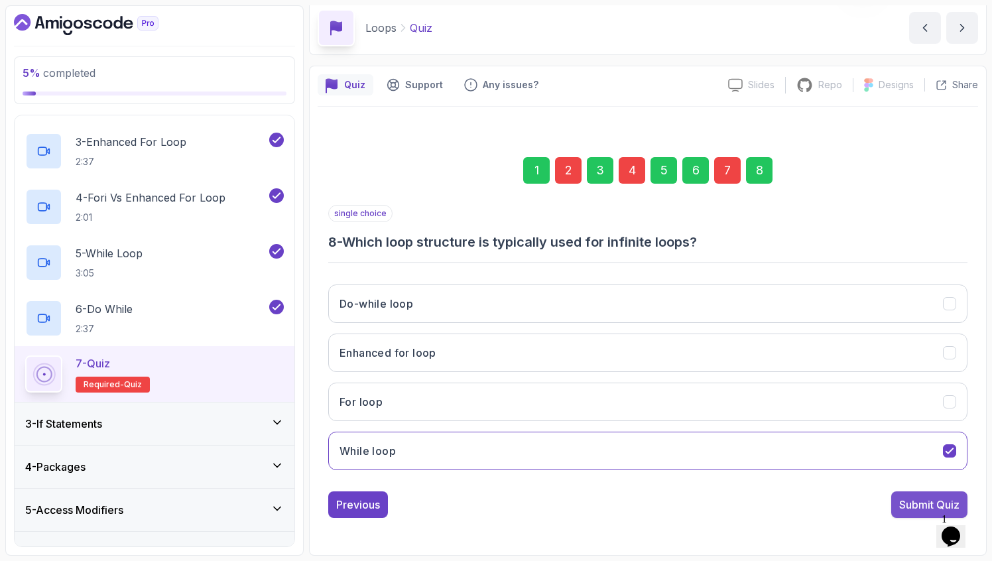
click at [926, 505] on div "Submit Quiz" at bounding box center [929, 505] width 60 height 16
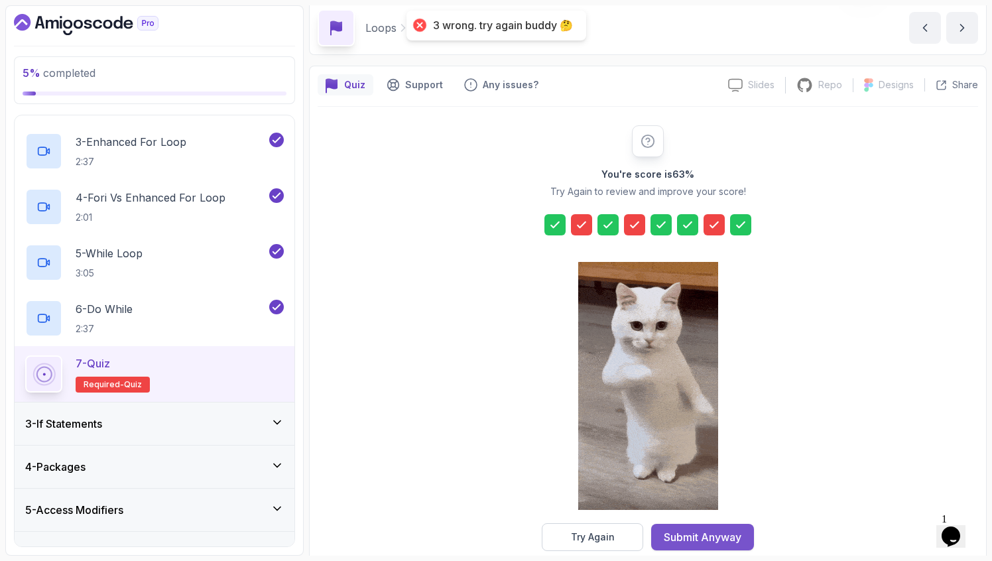
click at [676, 532] on div "Submit Anyway" at bounding box center [703, 537] width 78 height 16
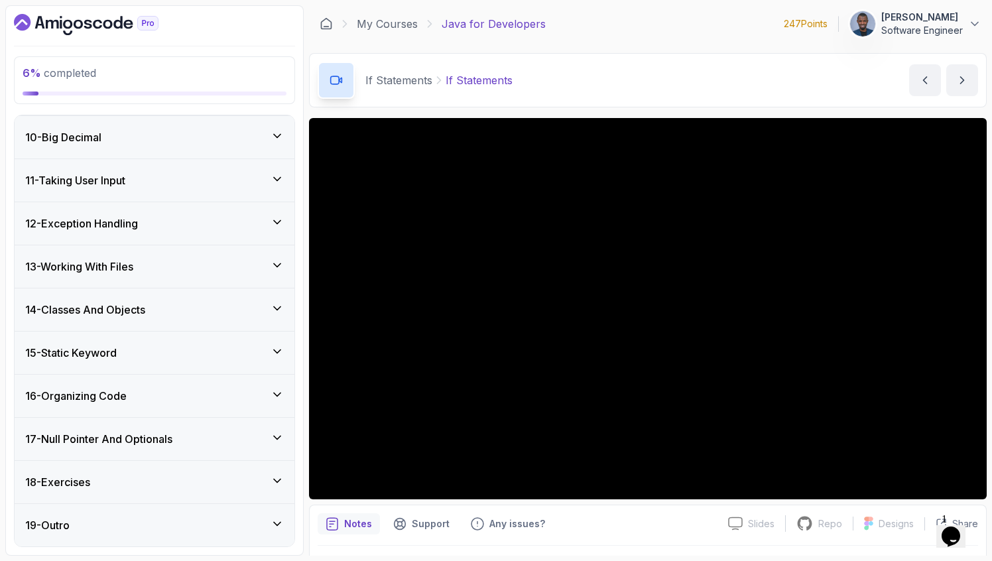
scroll to position [36, 0]
